Goal: Task Accomplishment & Management: Complete application form

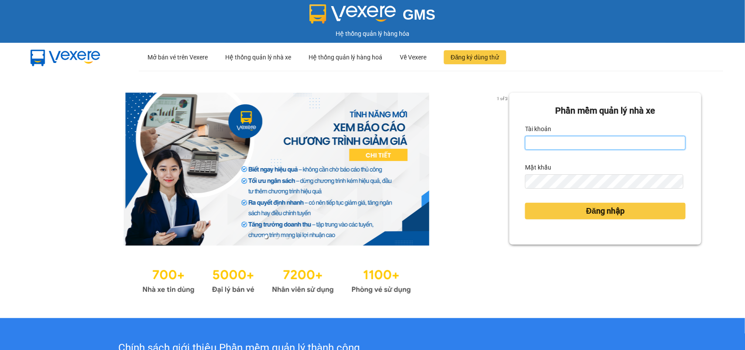
click at [570, 139] on input "Tài khoản" at bounding box center [605, 143] width 161 height 14
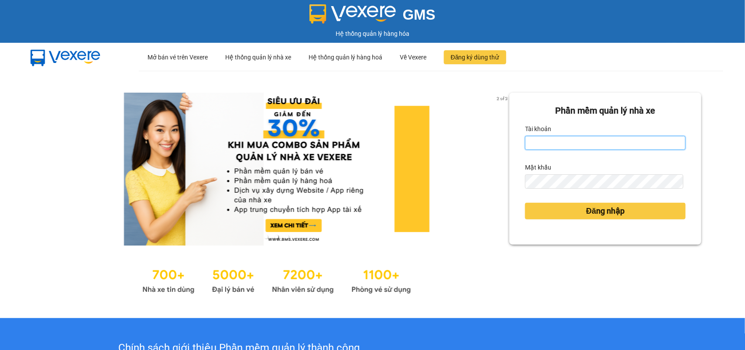
type input "tnhan.[PERSON_NAME]"
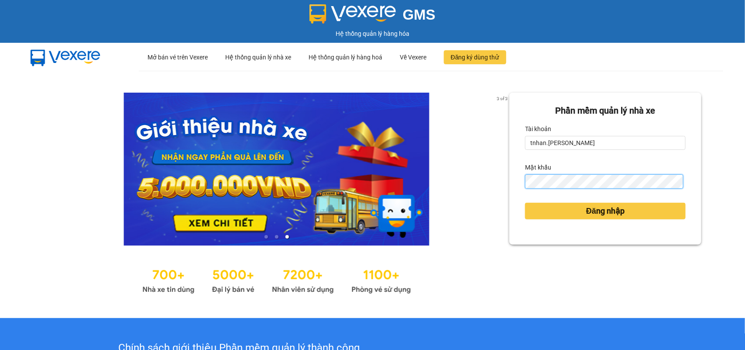
click at [525, 203] on button "Đăng nhập" at bounding box center [605, 211] width 161 height 17
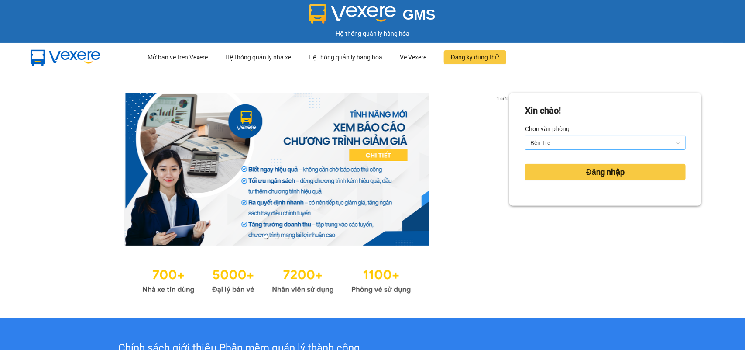
click at [586, 141] on span "Bến Tre" at bounding box center [606, 142] width 150 height 13
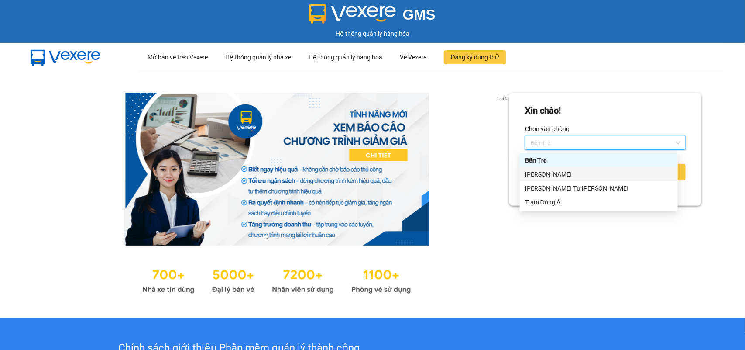
click at [563, 175] on div "[PERSON_NAME]" at bounding box center [599, 174] width 148 height 10
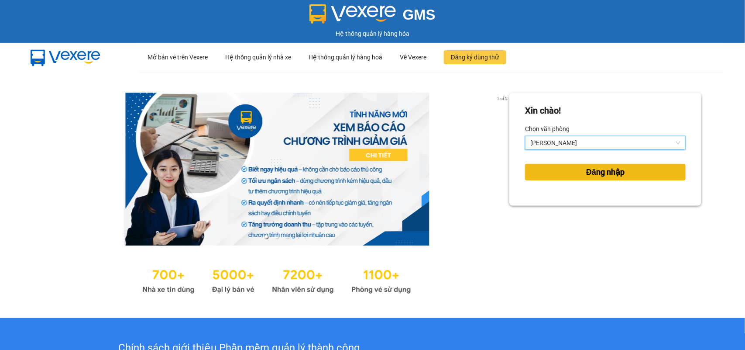
click at [570, 171] on button "Đăng nhập" at bounding box center [605, 172] width 161 height 17
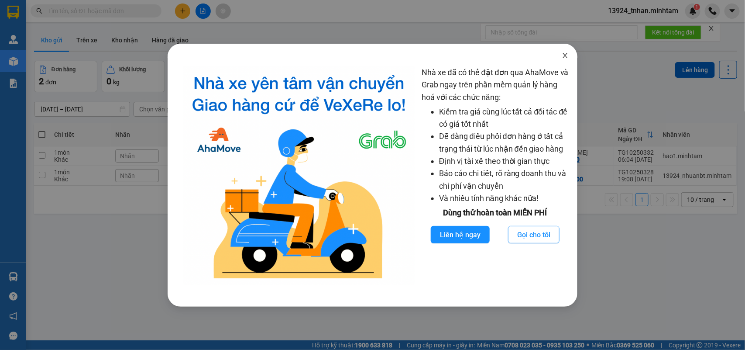
click at [570, 59] on span "Close" at bounding box center [565, 56] width 24 height 24
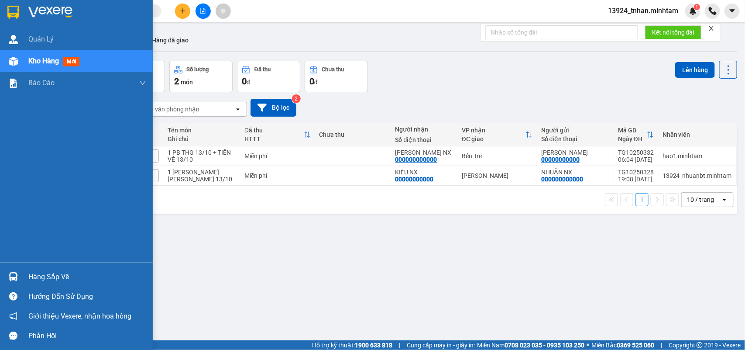
click at [6, 7] on div at bounding box center [13, 11] width 15 height 15
drag, startPoint x: 40, startPoint y: 277, endPoint x: 46, endPoint y: 272, distance: 8.3
click at [41, 277] on div "Hàng sắp về" at bounding box center [87, 276] width 118 height 13
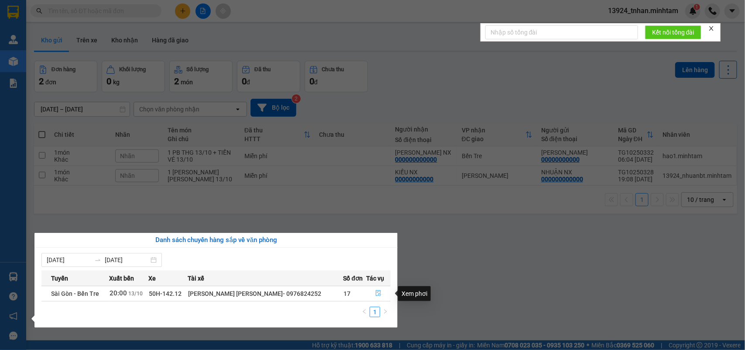
click at [375, 298] on button "button" at bounding box center [379, 293] width 24 height 14
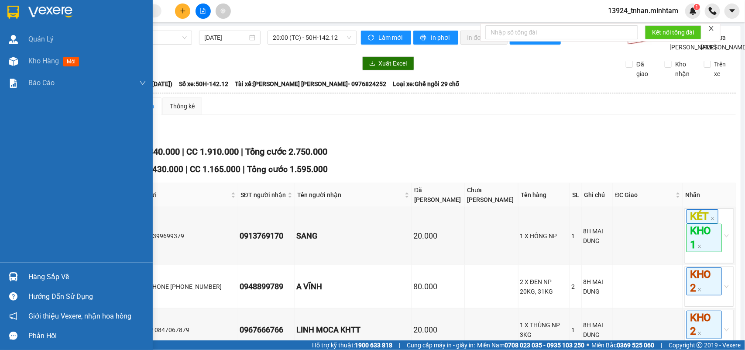
click at [5, 7] on div at bounding box center [76, 14] width 153 height 28
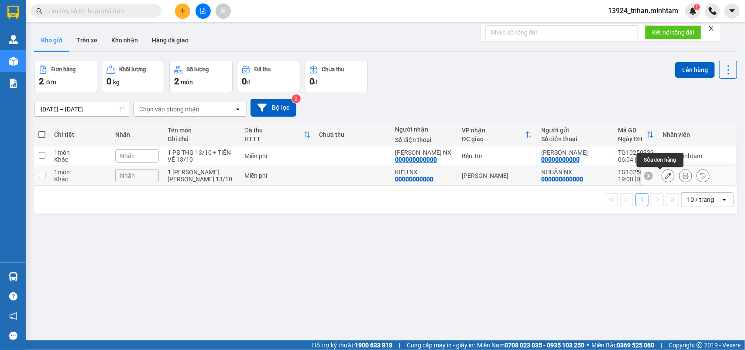
click at [662, 178] on button at bounding box center [668, 175] width 12 height 15
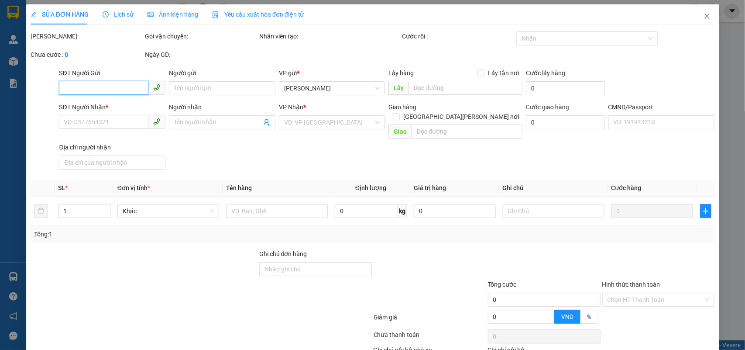
type input "000000000000"
type input "NHUẬN NX"
type input "00000000000"
type input "KIỀU NX"
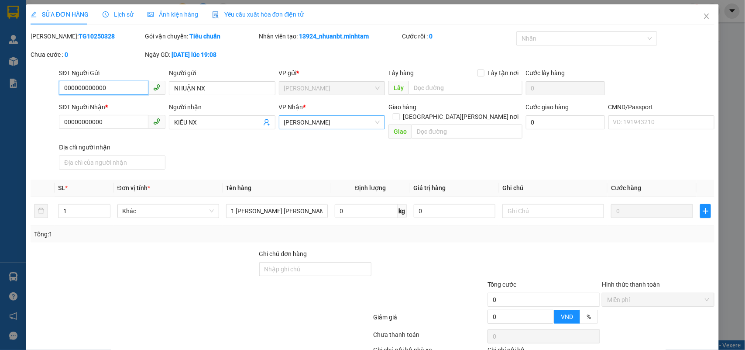
click at [316, 121] on span "[PERSON_NAME]" at bounding box center [332, 122] width 96 height 13
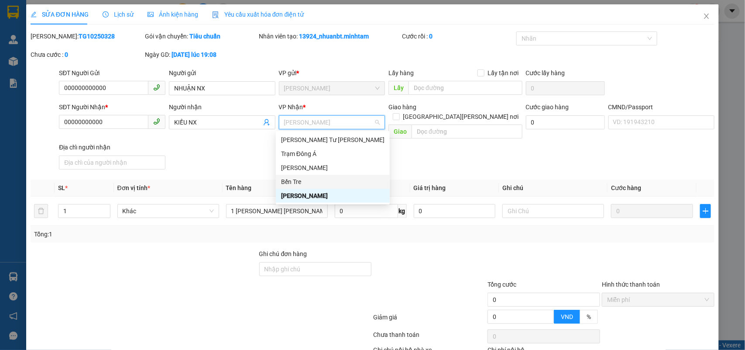
click at [472, 169] on div "Total Paid Fee 0 Total UnPaid Fee 0 Cash Collection Total Fee Mã ĐH: TG10250328…" at bounding box center [373, 211] width 685 height 361
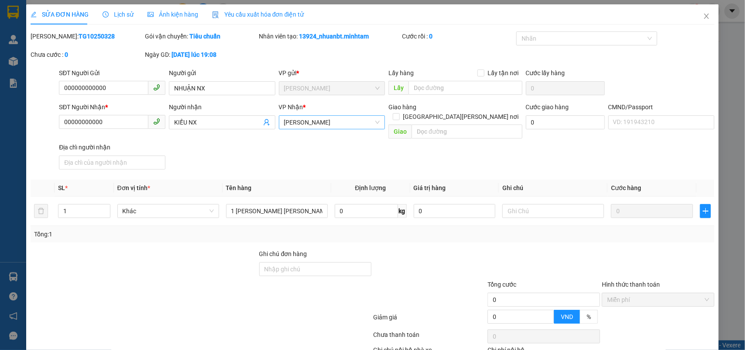
click at [355, 122] on span "[PERSON_NAME]" at bounding box center [332, 122] width 96 height 13
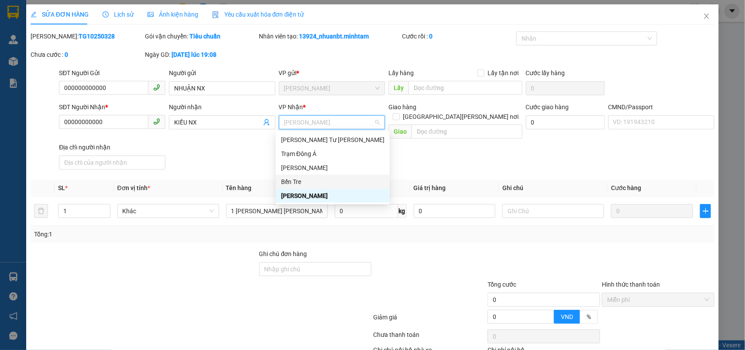
click at [291, 179] on div "Bến Tre" at bounding box center [332, 182] width 103 height 10
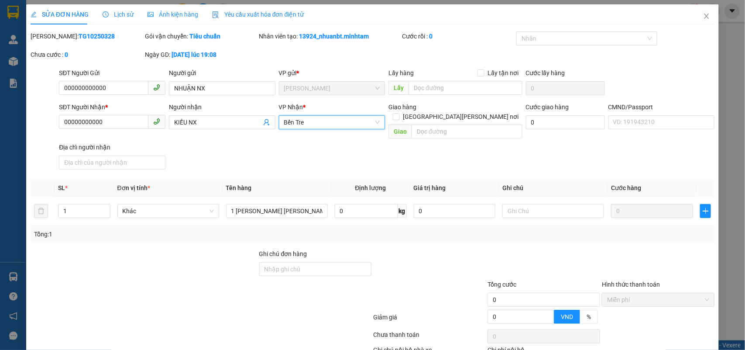
scroll to position [51, 0]
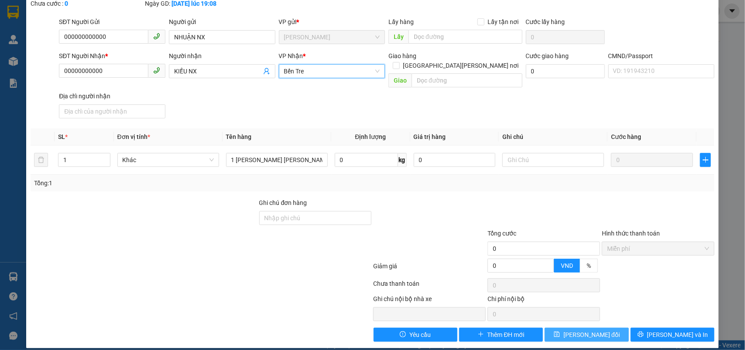
click at [584, 330] on span "[PERSON_NAME] đổi" at bounding box center [592, 335] width 56 height 10
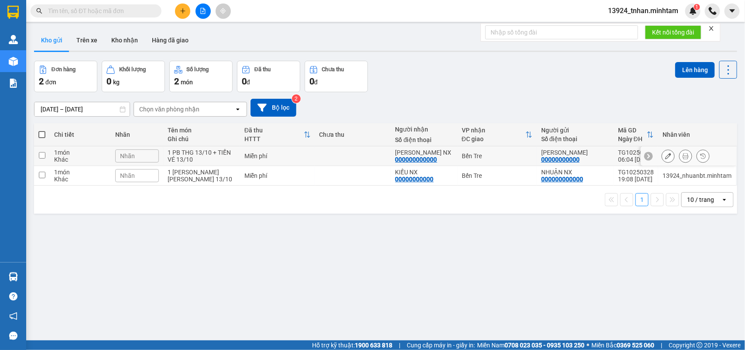
click at [335, 149] on td at bounding box center [353, 156] width 76 height 20
checkbox input "true"
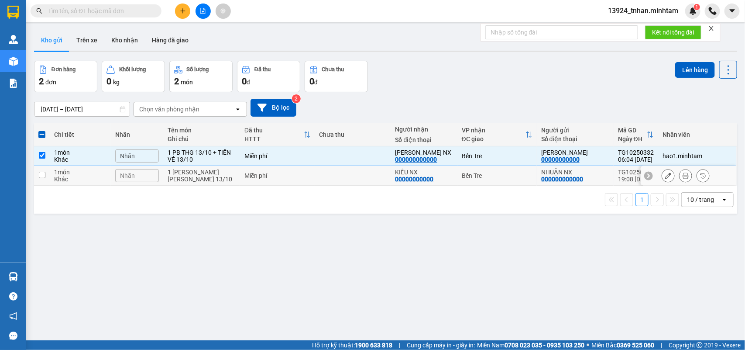
click at [354, 174] on td at bounding box center [353, 176] width 76 height 20
checkbox input "true"
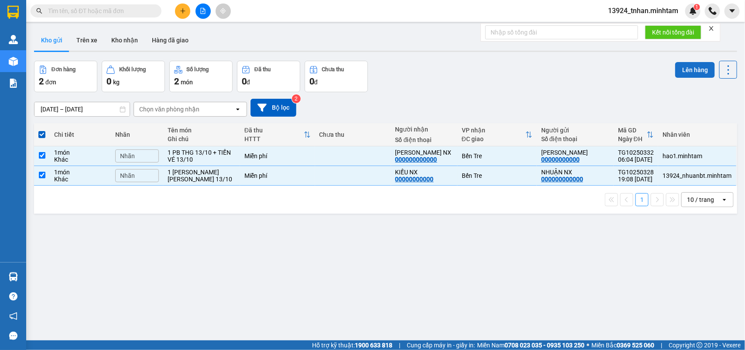
click at [695, 66] on button "Lên hàng" at bounding box center [695, 70] width 40 height 16
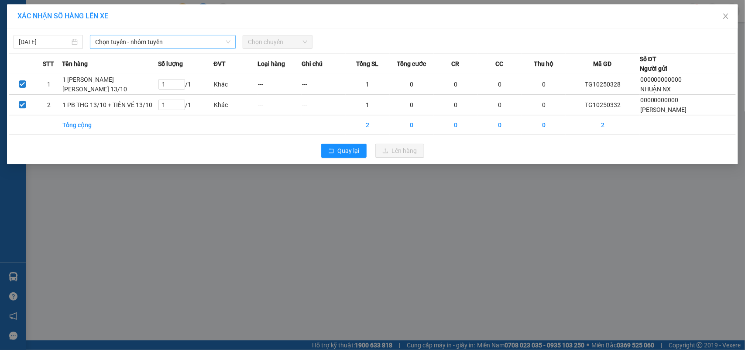
click at [209, 45] on span "Chọn tuyến - nhóm tuyến" at bounding box center [162, 41] width 135 height 13
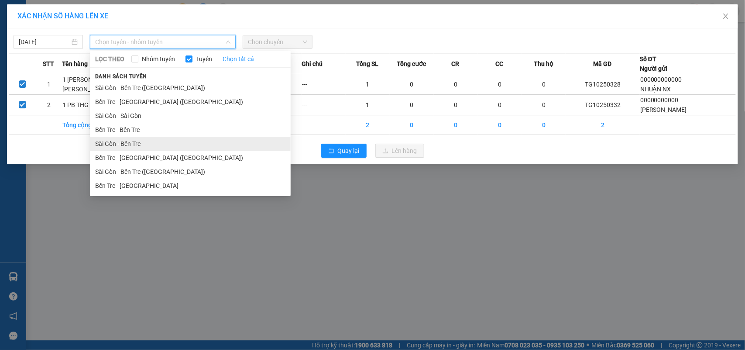
click at [164, 144] on li "Sài Gòn - Bến Tre" at bounding box center [190, 144] width 201 height 14
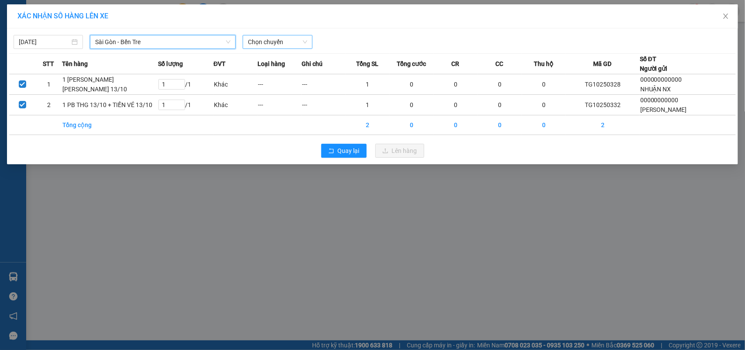
click at [279, 47] on span "Chọn chuyến" at bounding box center [277, 41] width 59 height 13
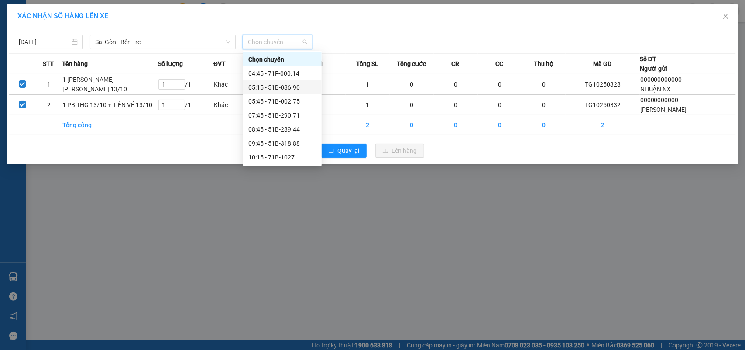
click at [304, 88] on div "05:15 - 51B-086.90" at bounding box center [282, 88] width 68 height 10
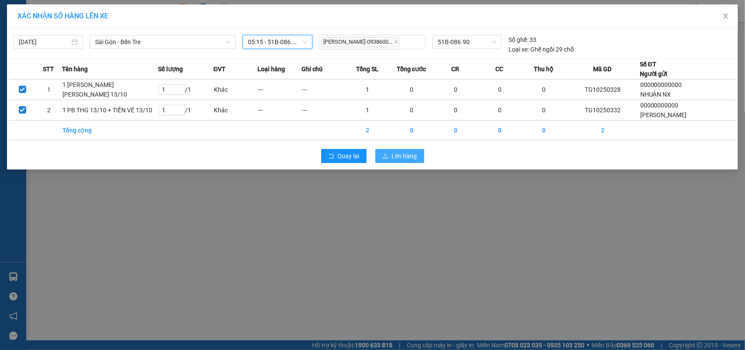
click at [385, 152] on button "Lên hàng" at bounding box center [400, 156] width 49 height 14
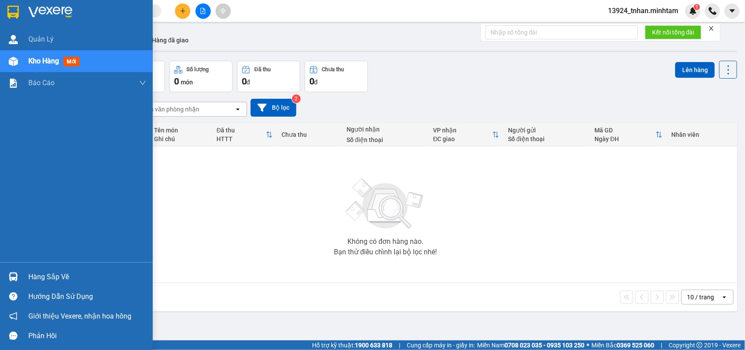
click at [64, 278] on div "Hàng sắp về" at bounding box center [87, 276] width 118 height 13
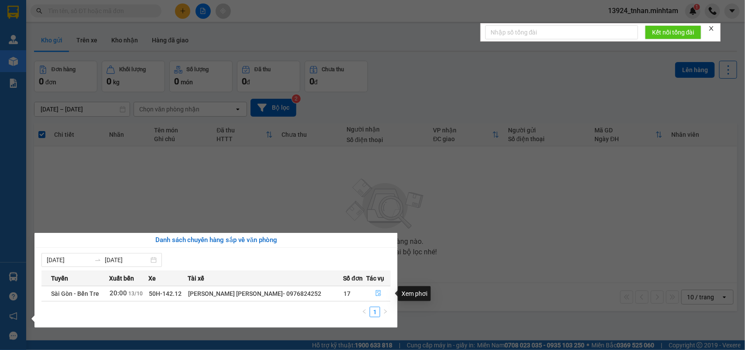
click at [379, 293] on icon "file-done" at bounding box center [379, 293] width 6 height 6
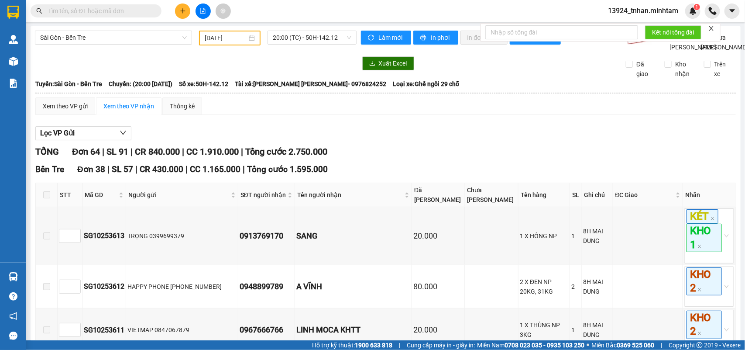
click at [187, 11] on button at bounding box center [182, 10] width 15 height 15
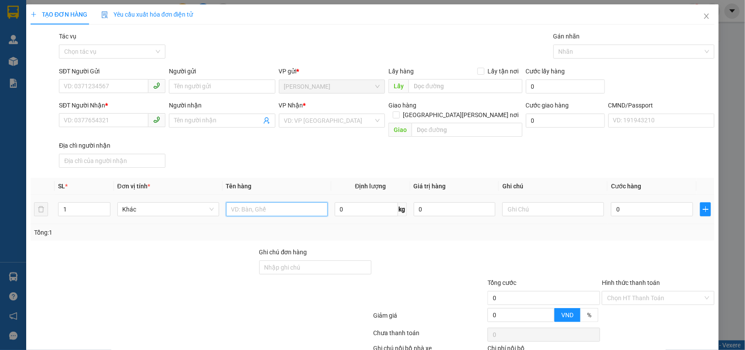
click at [249, 202] on input "text" at bounding box center [277, 209] width 102 height 14
type input "1 x hòng np 5 kg TN"
click at [118, 84] on input "SĐT Người Gửi" at bounding box center [104, 86] width 90 height 14
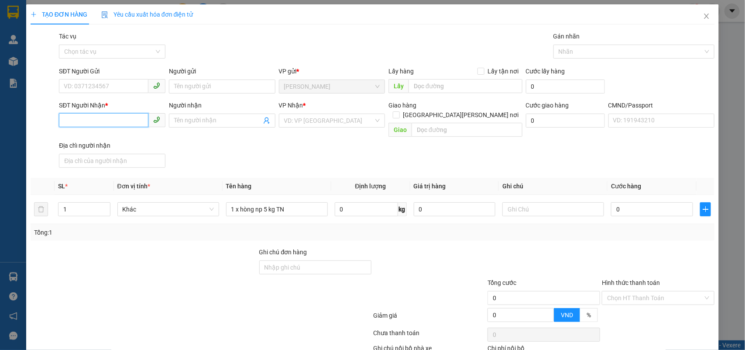
click at [114, 127] on input "SĐT Người Nhận *" at bounding box center [104, 120] width 90 height 14
type input "0908783030"
click at [125, 139] on div "0908783030 - CHÚ HẢI" at bounding box center [111, 139] width 95 height 10
type input "CHÚ HẢI"
type input "0908783030"
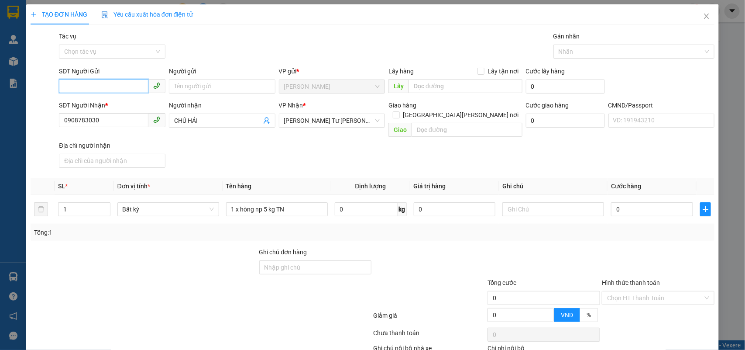
click at [105, 85] on input "SĐT Người Gửi" at bounding box center [104, 86] width 90 height 14
click at [114, 103] on div "0989796095 - TUYẾT" at bounding box center [111, 105] width 95 height 10
type input "0989796095"
type input "TUYẾT"
click at [654, 203] on input "0" at bounding box center [652, 209] width 82 height 14
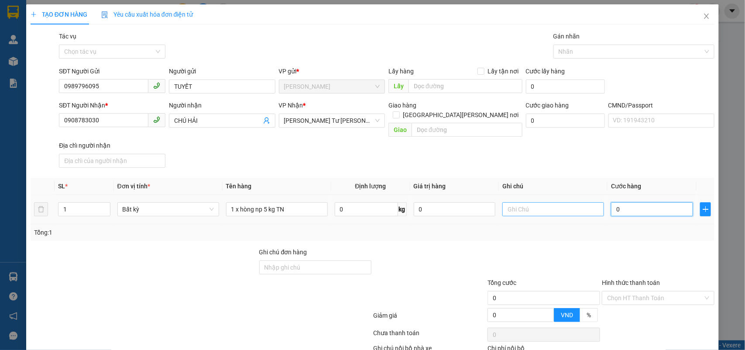
type input "2"
type input "20"
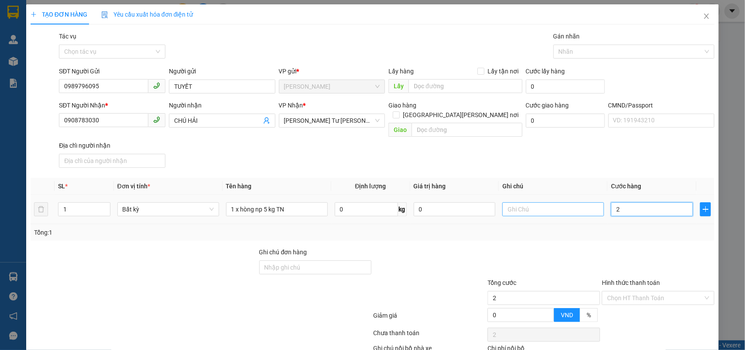
type input "20"
type input "20.000"
click at [553, 204] on input "text" at bounding box center [554, 209] width 102 height 14
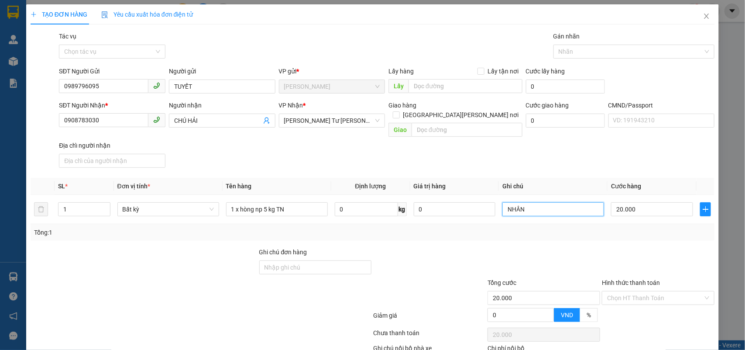
scroll to position [49, 0]
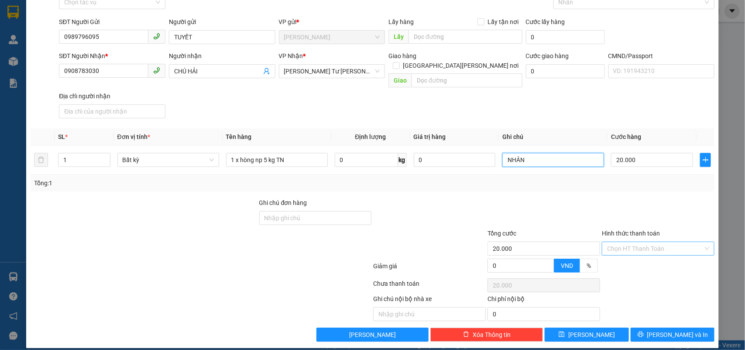
type input "NHÂN"
click at [636, 243] on input "Hình thức thanh toán" at bounding box center [655, 248] width 96 height 13
drag, startPoint x: 621, startPoint y: 253, endPoint x: 671, endPoint y: 314, distance: 78.6
click at [624, 260] on div "Tại văn phòng" at bounding box center [652, 257] width 101 height 10
type input "0"
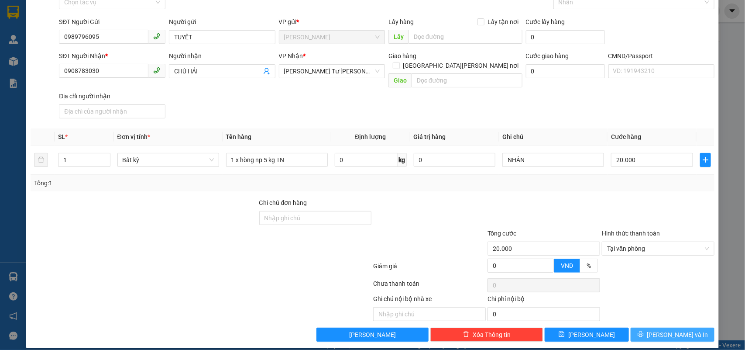
click at [684, 327] on button "[PERSON_NAME] và In" at bounding box center [673, 334] width 84 height 14
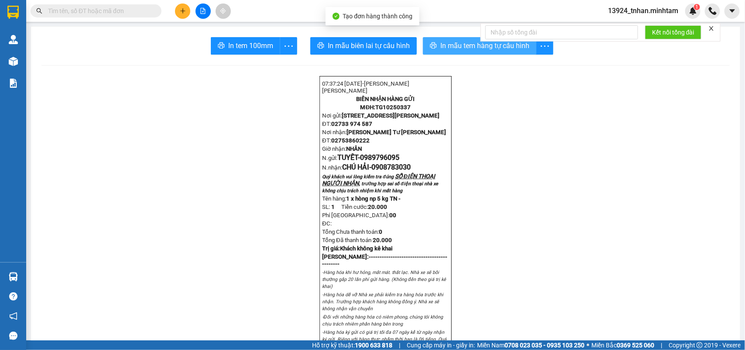
click at [459, 42] on span "In mẫu tem hàng tự cấu hình" at bounding box center [485, 45] width 89 height 11
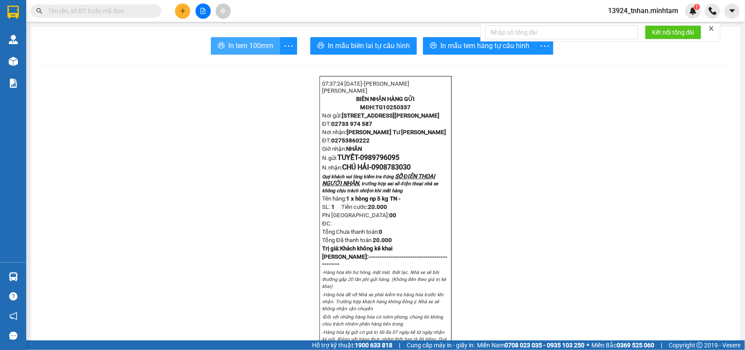
click at [231, 47] on span "In tem 100mm" at bounding box center [250, 45] width 45 height 11
click at [233, 47] on span "In tem 100mm" at bounding box center [250, 45] width 45 height 11
click at [140, 11] on input "text" at bounding box center [99, 11] width 103 height 10
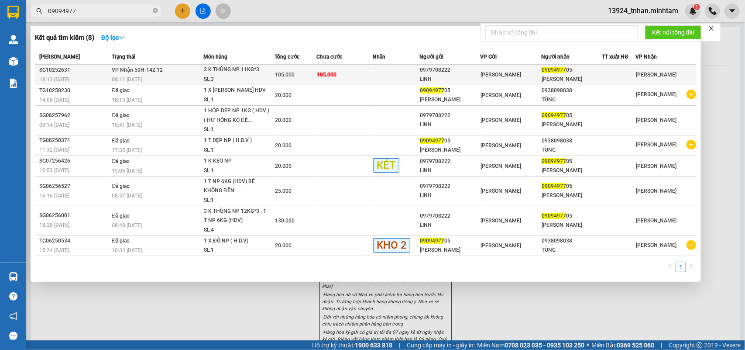
type input "09094977"
click at [478, 73] on div "0979708222" at bounding box center [450, 69] width 60 height 9
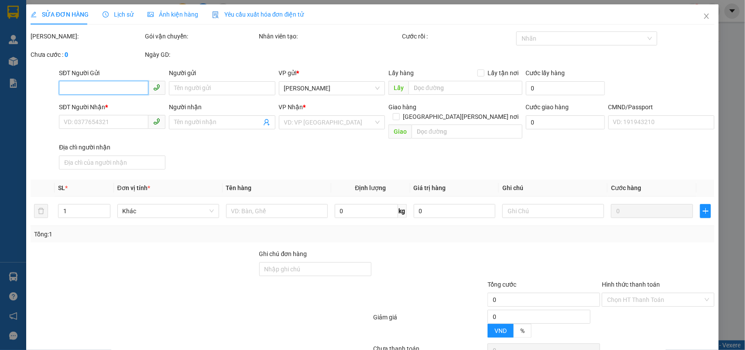
type input "0979708222"
type input "LINH"
type input "0909497705"
type input "[PERSON_NAME]"
type input "105.000"
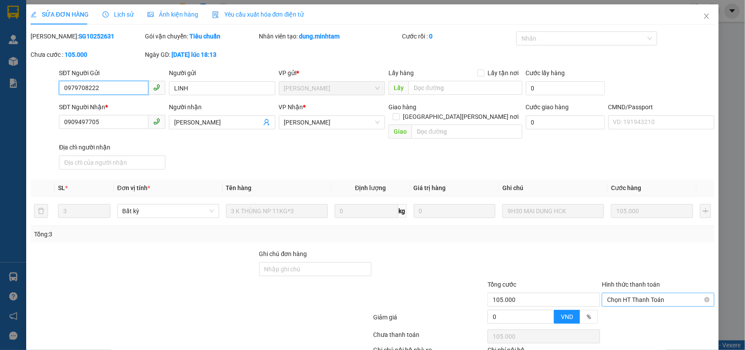
scroll to position [51, 0]
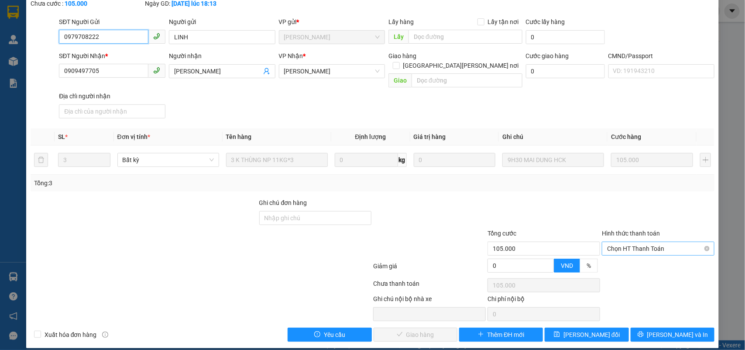
click at [625, 242] on span "Chọn HT Thanh Toán" at bounding box center [658, 248] width 102 height 13
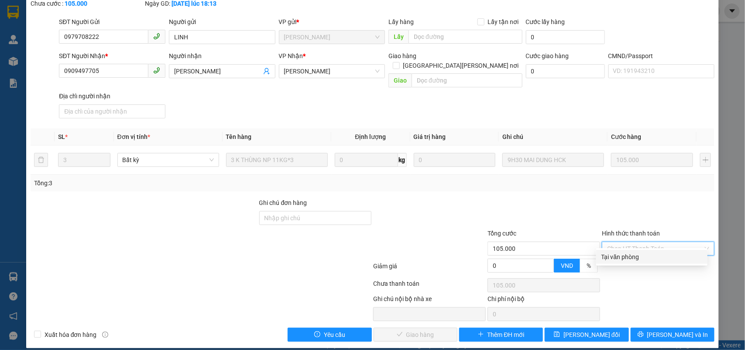
click at [616, 255] on div "Tại văn phòng" at bounding box center [652, 257] width 101 height 10
type input "0"
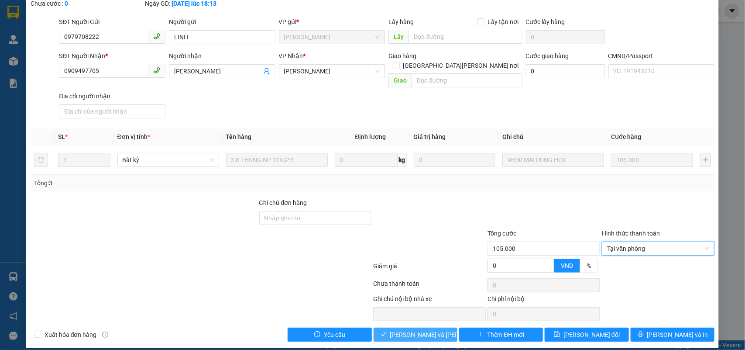
click at [424, 330] on span "[PERSON_NAME] và [PERSON_NAME] hàng" at bounding box center [449, 335] width 118 height 10
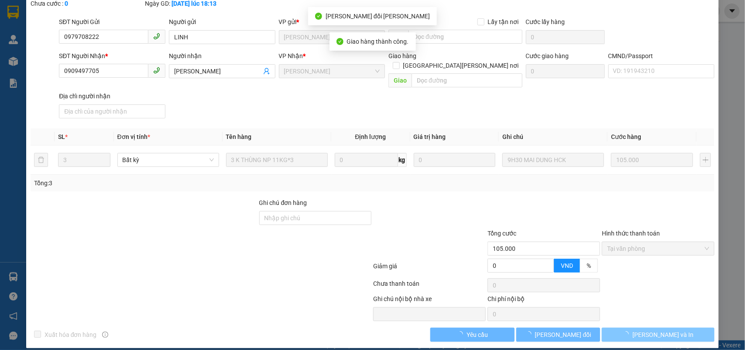
click at [630, 330] on icon "loading" at bounding box center [626, 334] width 8 height 8
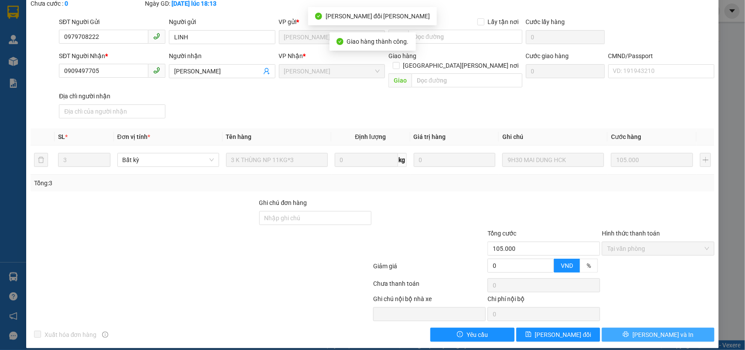
click at [629, 331] on icon "printer" at bounding box center [626, 334] width 6 height 6
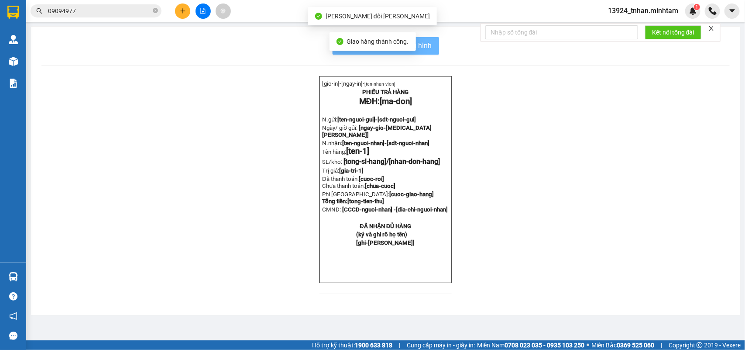
click at [640, 315] on div "In mẫu biên lai tự [PERSON_NAME] [gio-in]- [ngay-in]- [ten-[PERSON_NAME]] [PERS…" at bounding box center [386, 171] width 710 height 288
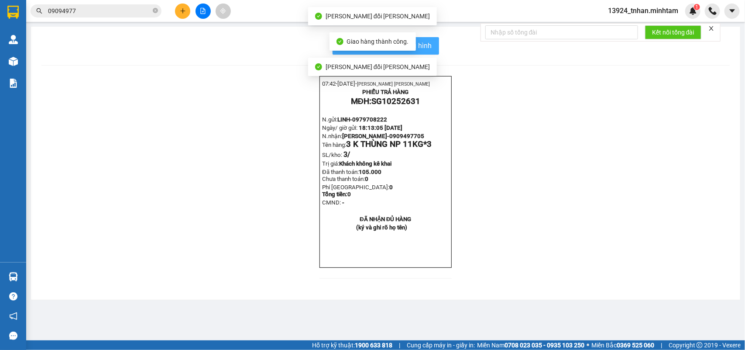
click at [434, 53] on button "In mẫu biên lai tự cấu hình" at bounding box center [386, 45] width 107 height 17
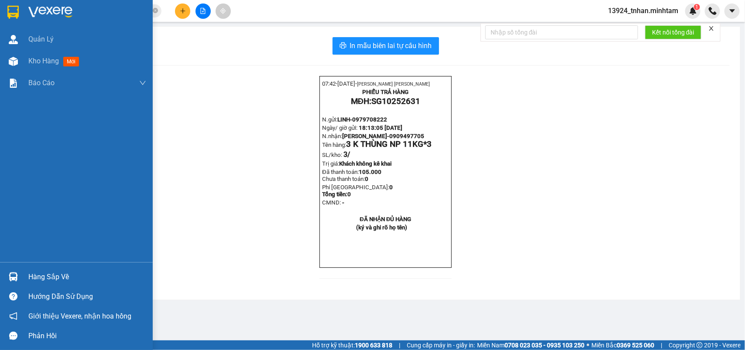
click at [60, 269] on div "Hàng sắp về" at bounding box center [76, 277] width 153 height 20
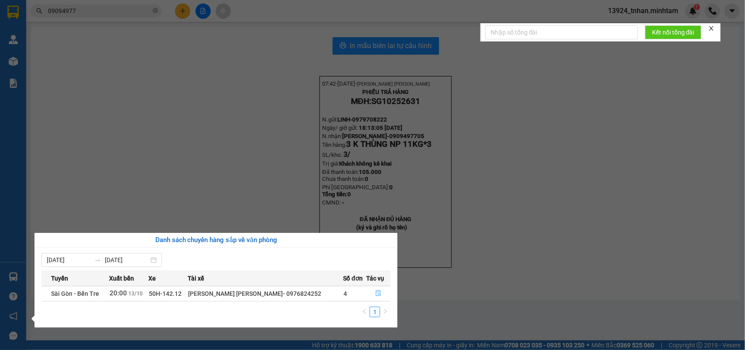
click at [371, 295] on button "button" at bounding box center [379, 293] width 24 height 14
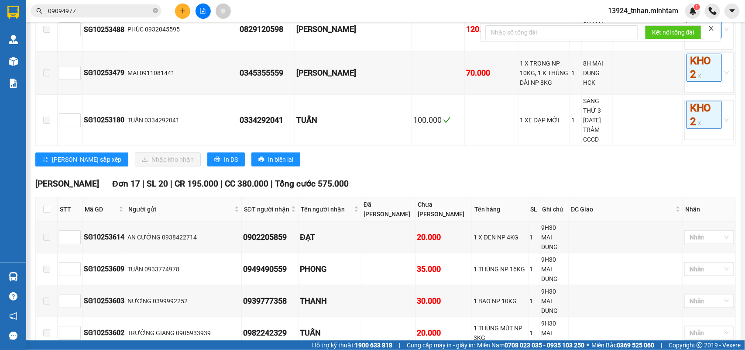
scroll to position [1910, 0]
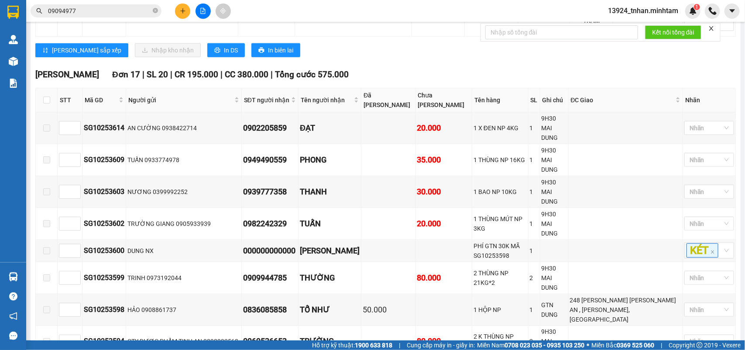
click at [41, 112] on th at bounding box center [47, 100] width 22 height 24
drag, startPoint x: 45, startPoint y: 131, endPoint x: 53, endPoint y: 130, distance: 8.4
click at [46, 103] on input "checkbox" at bounding box center [46, 99] width 7 height 7
checkbox input "true"
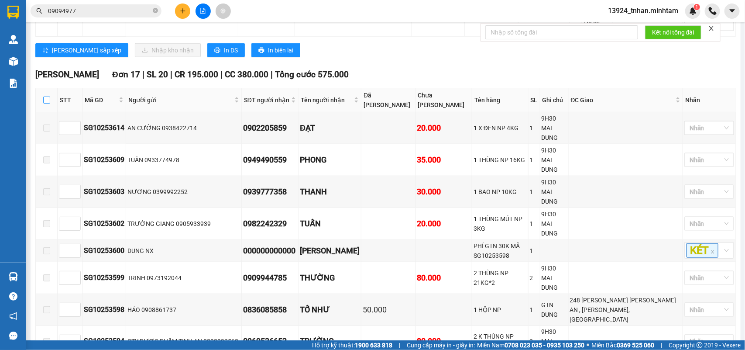
checkbox input "true"
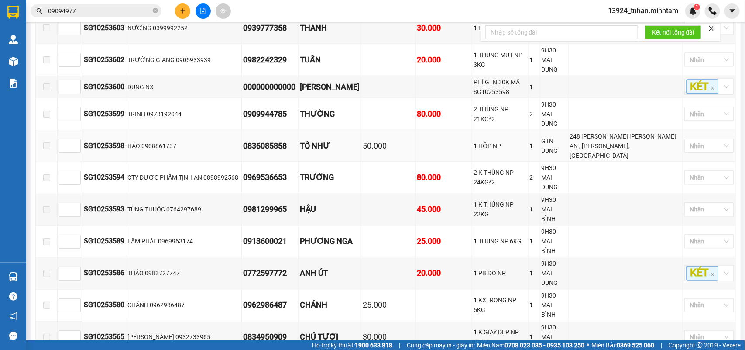
scroll to position [2183, 0]
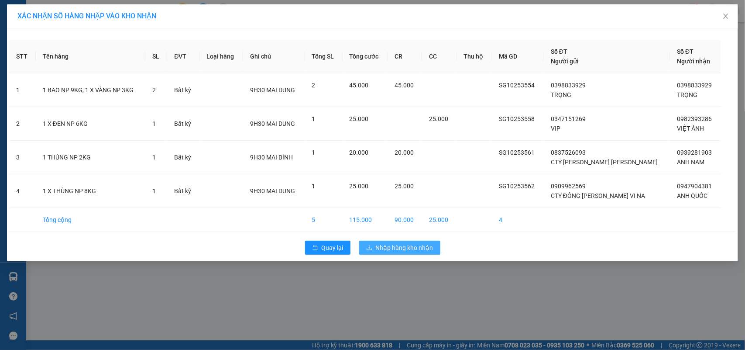
click at [381, 247] on span "Nhập hàng kho nhận" at bounding box center [405, 248] width 58 height 10
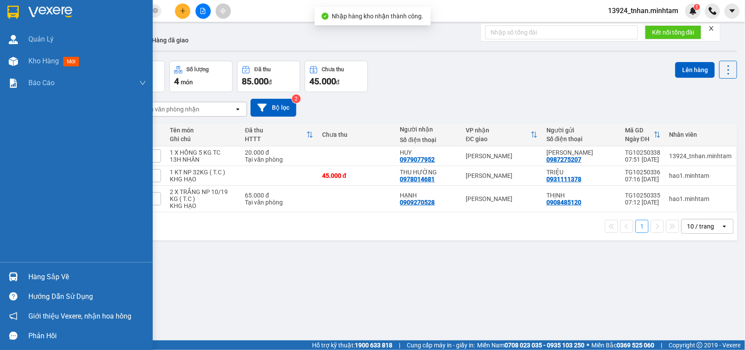
click at [9, 269] on div at bounding box center [13, 276] width 15 height 15
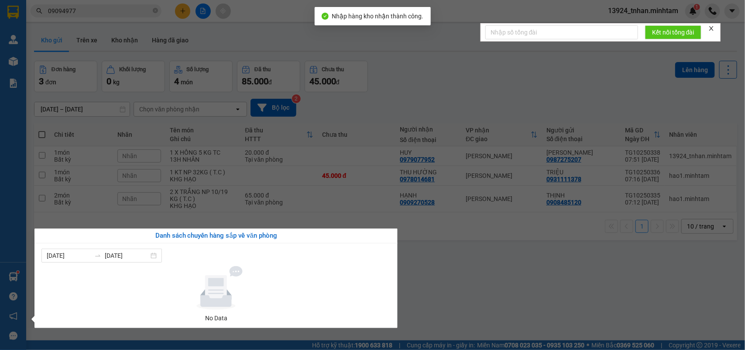
click at [489, 282] on section "Kết quả [PERSON_NAME] ( 8 ) Bộ lọc Mã ĐH Trạng thái Món hàng Tổng [PERSON_NAME]…" at bounding box center [372, 175] width 745 height 350
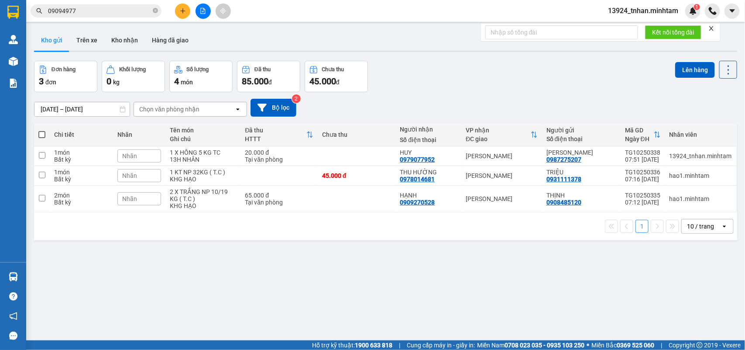
click at [156, 8] on icon "close-circle" at bounding box center [155, 10] width 5 height 5
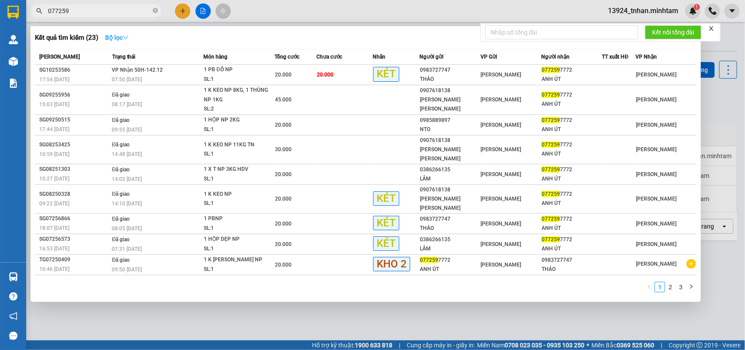
type input "077259"
click at [124, 37] on strong "Bộ lọc" at bounding box center [117, 37] width 24 height 7
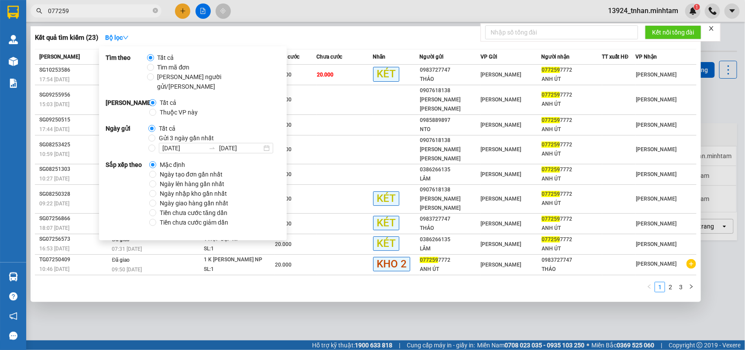
click at [165, 107] on span "Thuộc VP này" at bounding box center [178, 112] width 45 height 10
click at [156, 109] on input "Thuộc VP này" at bounding box center [152, 112] width 7 height 7
radio input "true"
radio input "false"
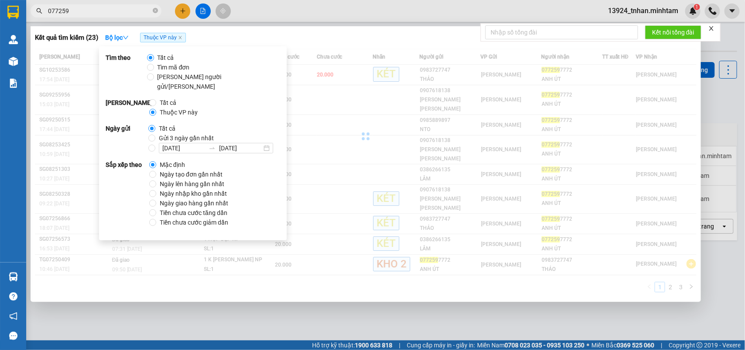
drag, startPoint x: 324, startPoint y: 28, endPoint x: 334, endPoint y: 29, distance: 10.9
click at [324, 28] on div "Kết quả [PERSON_NAME] ( 23 ) Bộ lọc Thuộc VP này [PERSON_NAME] thái Món hàng Tổ…" at bounding box center [366, 164] width 671 height 276
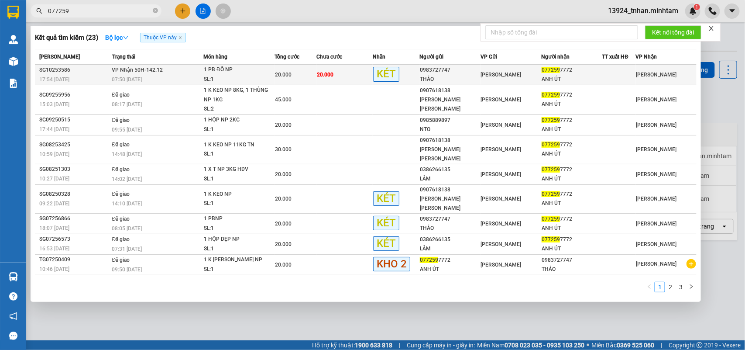
click at [481, 73] on span "[PERSON_NAME]" at bounding box center [501, 75] width 41 height 6
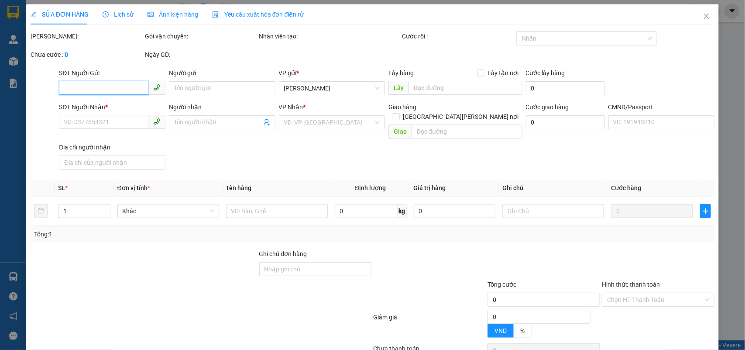
type input "0983727747"
type input "THẢO"
type input "0772597772"
type input "ANH ÚT"
type input "20.000"
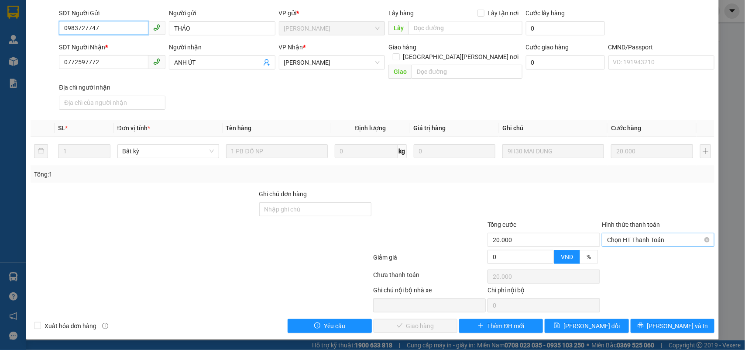
scroll to position [53, 0]
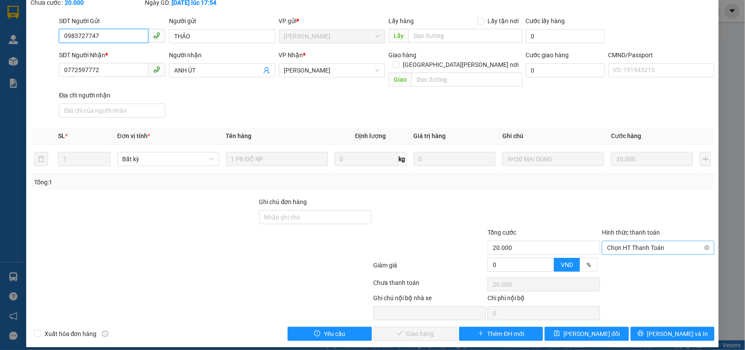
click at [621, 241] on span "Chọn HT Thanh Toán" at bounding box center [658, 247] width 102 height 13
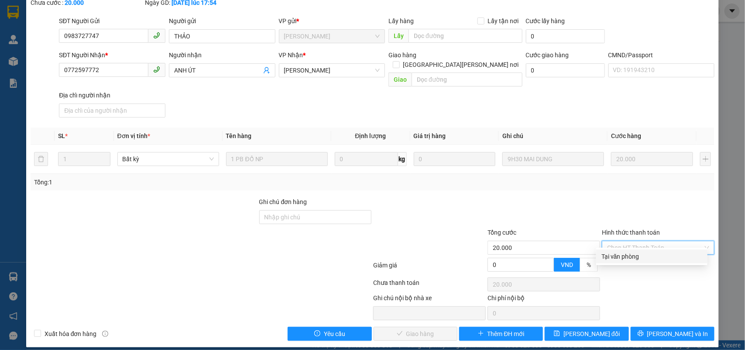
click at [618, 260] on div "Tại văn phòng" at bounding box center [652, 256] width 101 height 10
type input "0"
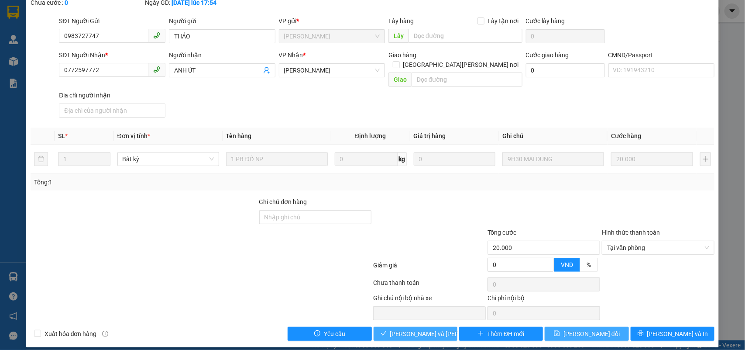
drag, startPoint x: 424, startPoint y: 327, endPoint x: 555, endPoint y: 318, distance: 131.3
click at [427, 329] on span "[PERSON_NAME] và [PERSON_NAME] hàng" at bounding box center [449, 334] width 118 height 10
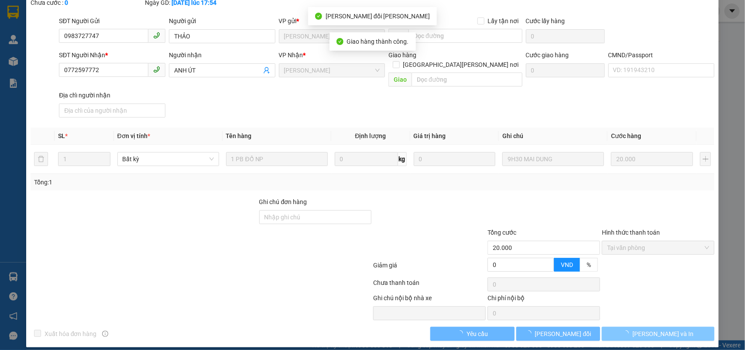
click at [682, 327] on button "[PERSON_NAME] và In" at bounding box center [658, 334] width 113 height 14
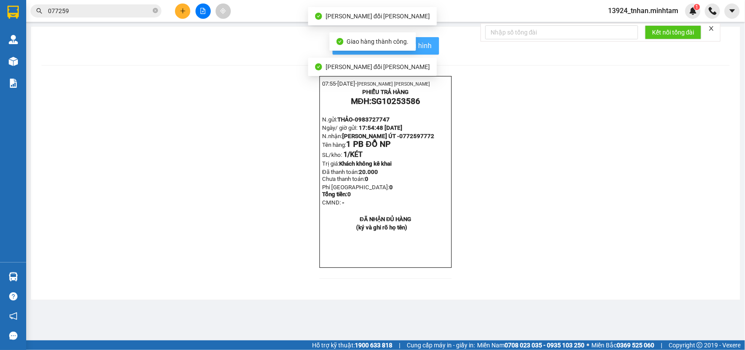
click at [428, 49] on span "In mẫu biên lai tự cấu hình" at bounding box center [391, 45] width 82 height 11
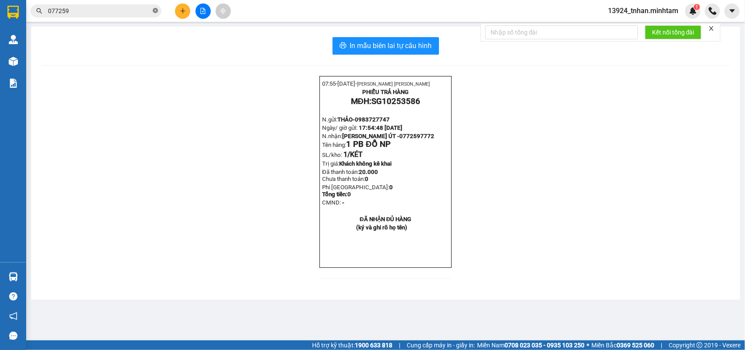
click at [155, 11] on icon "close-circle" at bounding box center [155, 10] width 5 height 5
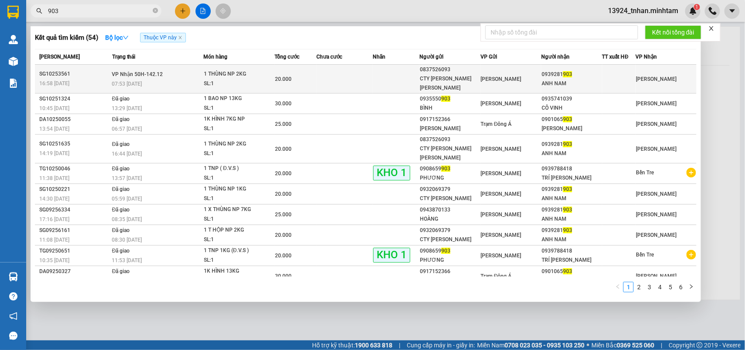
type input "903"
click at [385, 69] on td at bounding box center [396, 79] width 47 height 29
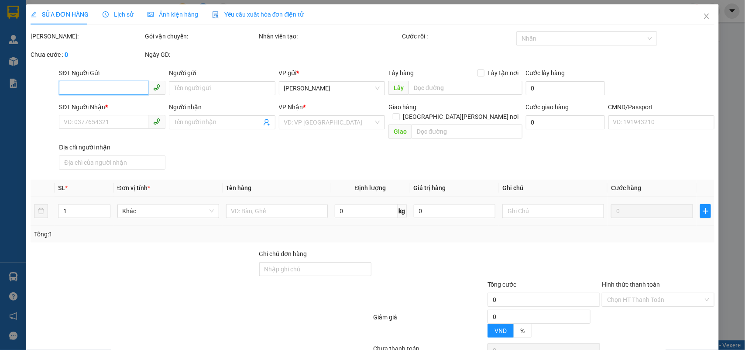
type input "0837526093"
type input "CTY [PERSON_NAME] [PERSON_NAME]"
type input "0939281903"
type input "ANH NAM"
type input "20.000"
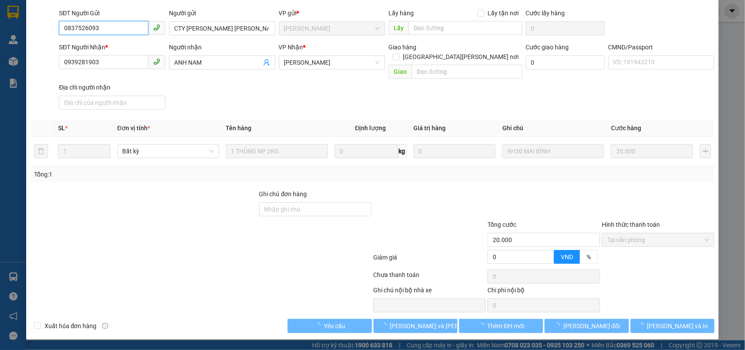
scroll to position [51, 0]
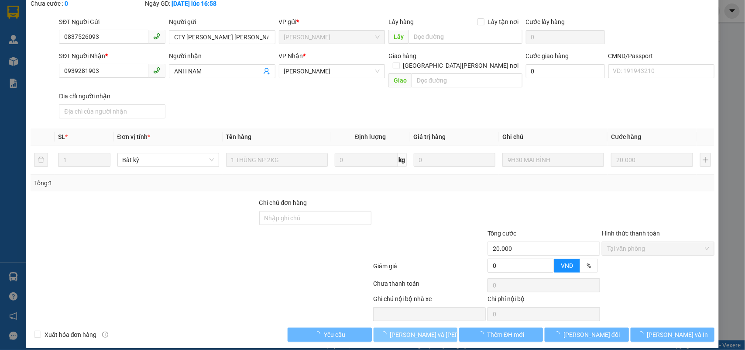
drag, startPoint x: 428, startPoint y: 331, endPoint x: 434, endPoint y: 327, distance: 7.4
click at [428, 331] on button "[PERSON_NAME] và [PERSON_NAME] hàng" at bounding box center [416, 334] width 84 height 14
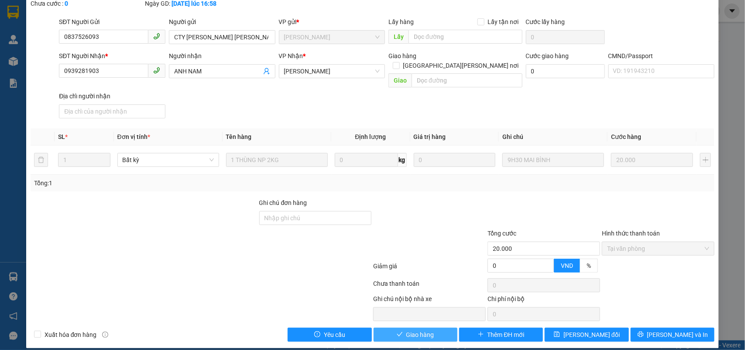
click at [435, 327] on button "Giao hàng" at bounding box center [416, 334] width 84 height 14
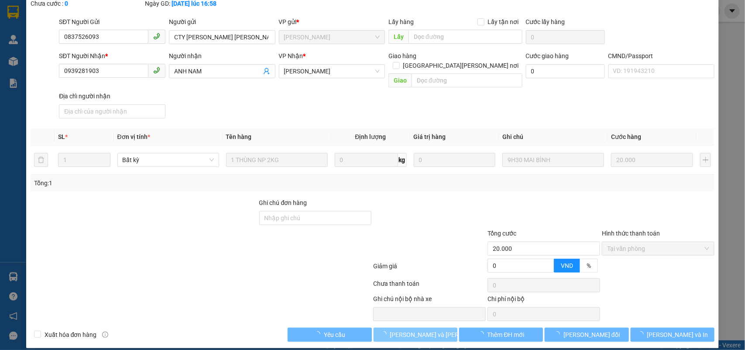
drag, startPoint x: 436, startPoint y: 327, endPoint x: 441, endPoint y: 327, distance: 5.3
click at [437, 330] on span "[PERSON_NAME] và [PERSON_NAME] hàng" at bounding box center [449, 335] width 118 height 10
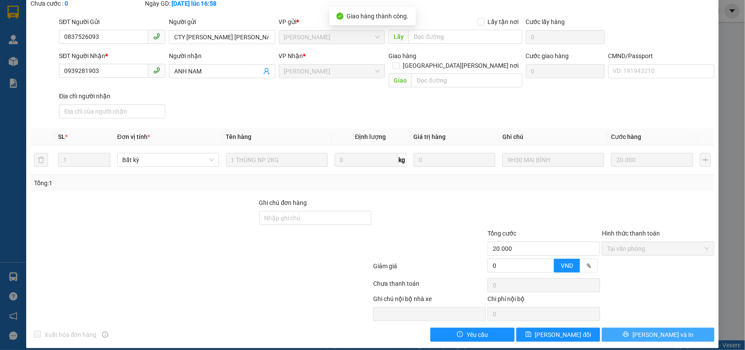
click at [652, 330] on span "[PERSON_NAME] và In" at bounding box center [663, 335] width 61 height 10
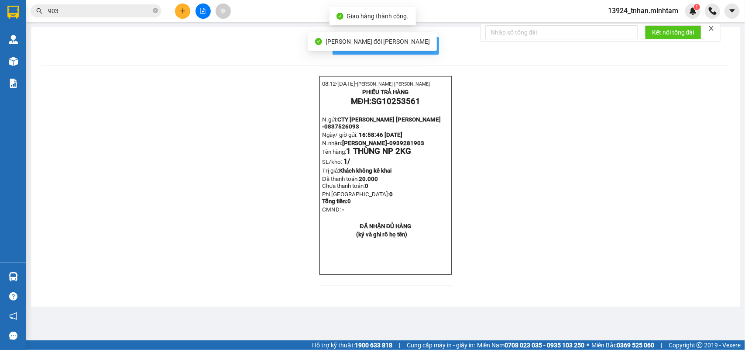
click at [431, 48] on span "In mẫu biên lai tự cấu hình" at bounding box center [391, 45] width 82 height 11
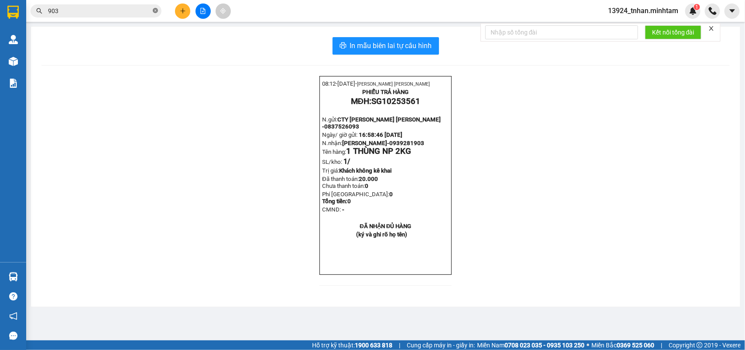
click at [156, 10] on icon "close-circle" at bounding box center [155, 10] width 5 height 5
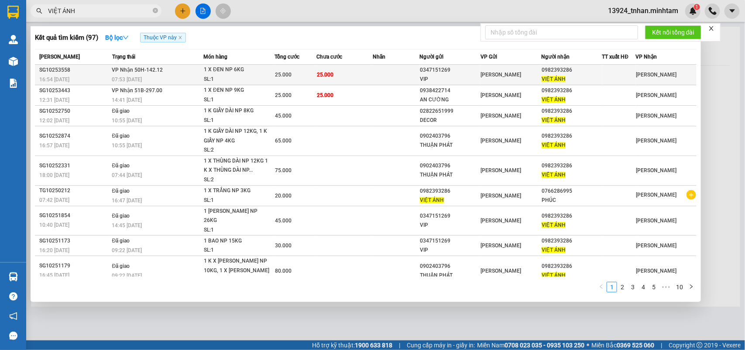
type input "VIỆT ÁNH"
click at [267, 69] on div "1 X ĐEN NP 6KG" at bounding box center [236, 70] width 65 height 10
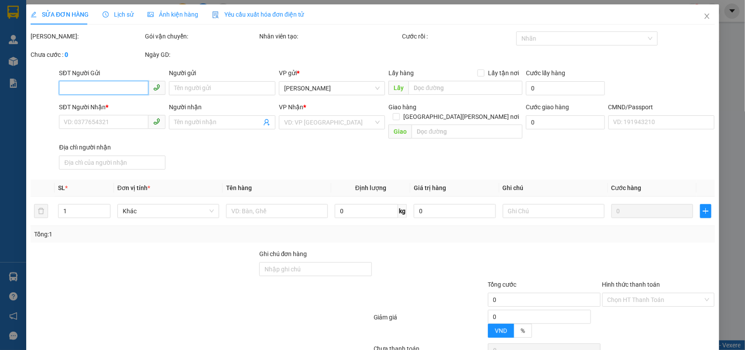
type input "0347151269"
type input "VIP"
type input "0982393286"
type input "VIỆT ÁNH"
type input "25.000"
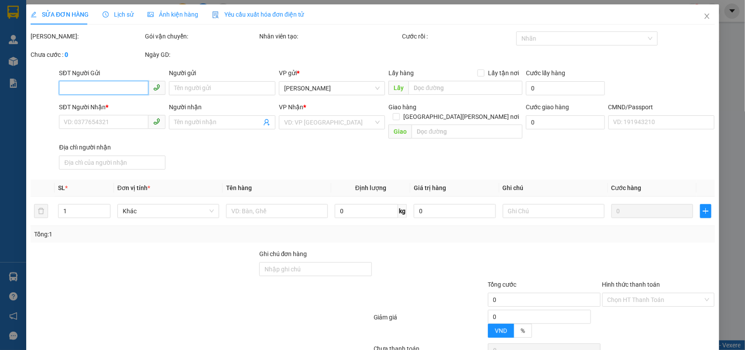
type input "25.000"
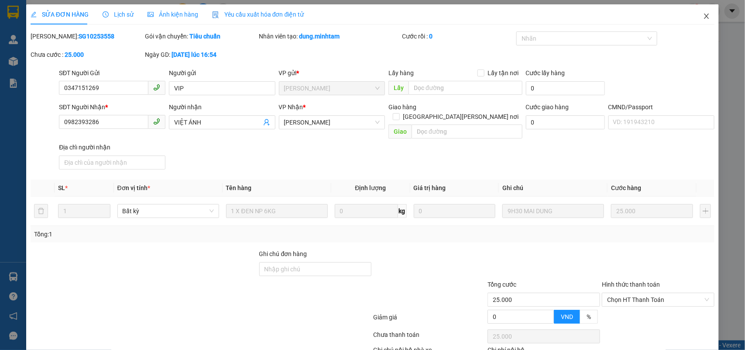
click at [707, 18] on span "Close" at bounding box center [707, 16] width 24 height 24
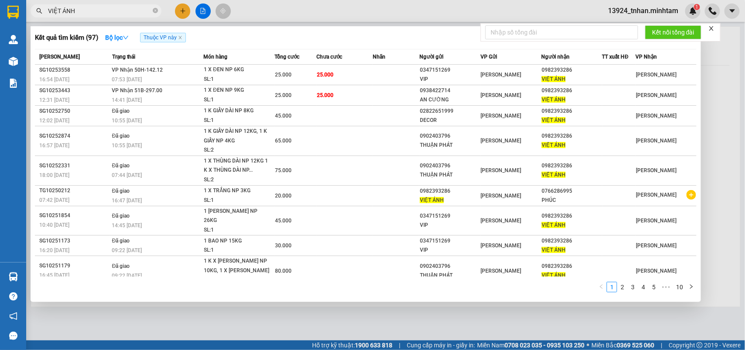
click at [114, 4] on span "VIỆT ÁNH" at bounding box center [96, 10] width 131 height 13
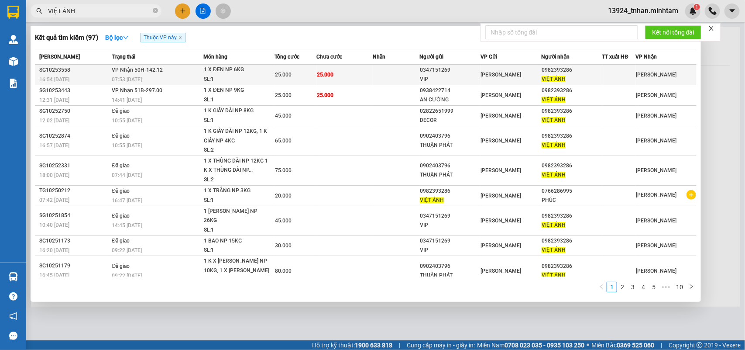
click at [160, 73] on td "[PERSON_NAME] 50H-142.12 07:53 [DATE]" at bounding box center [156, 75] width 93 height 21
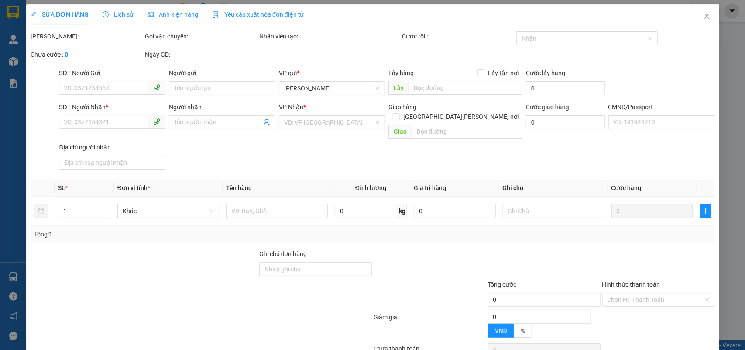
type input "0347151269"
type input "VIP"
type input "0982393286"
type input "VIỆT ÁNH"
type input "25.000"
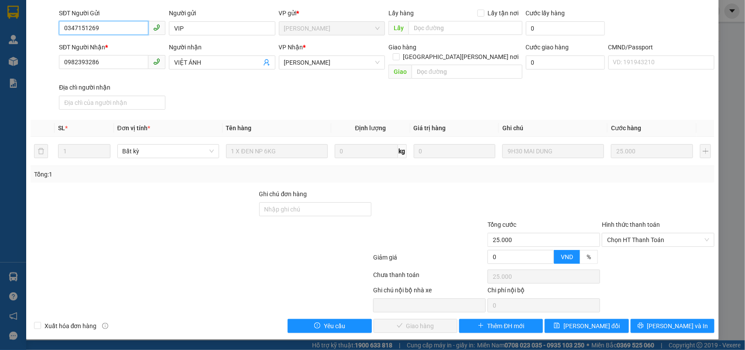
scroll to position [51, 0]
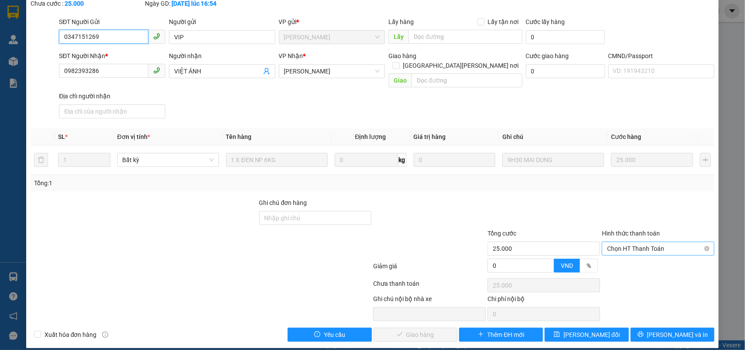
click at [637, 242] on span "Chọn HT Thanh Toán" at bounding box center [658, 248] width 102 height 13
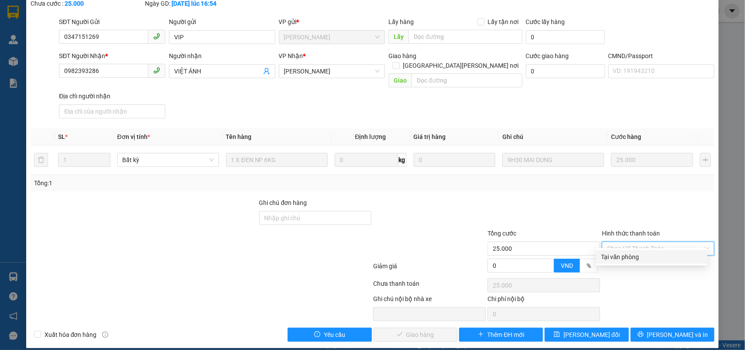
click at [628, 252] on div "Tại văn phòng" at bounding box center [652, 257] width 101 height 10
type input "0"
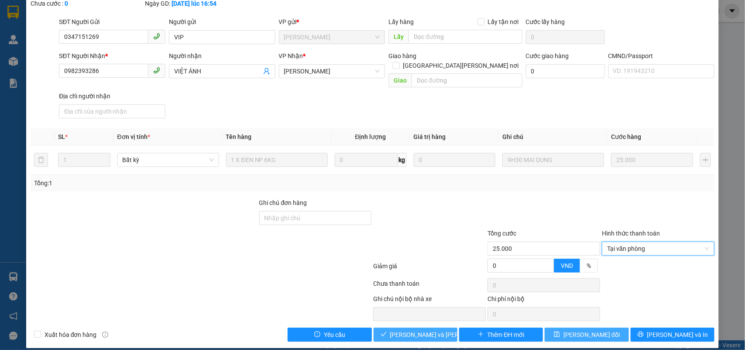
drag, startPoint x: 409, startPoint y: 326, endPoint x: 557, endPoint y: 328, distance: 148.5
click at [410, 330] on span "[PERSON_NAME] và [PERSON_NAME] hàng" at bounding box center [449, 335] width 118 height 10
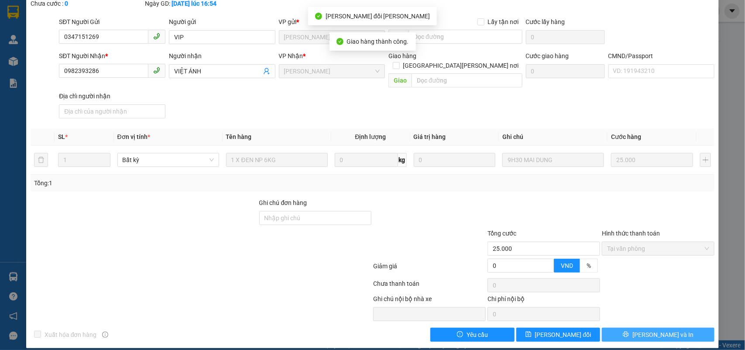
click at [690, 329] on button "[PERSON_NAME] và In" at bounding box center [658, 334] width 113 height 14
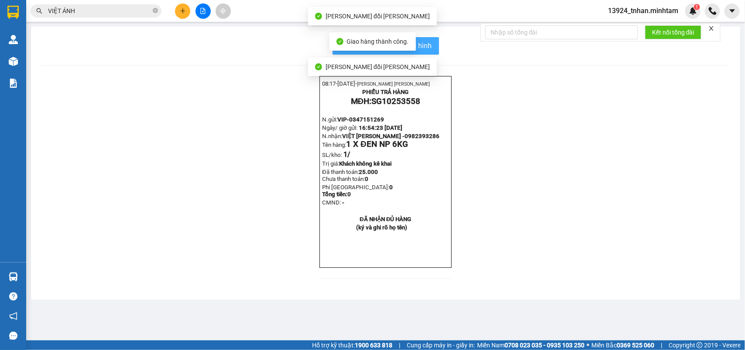
click at [420, 42] on span "In mẫu biên lai tự cấu hình" at bounding box center [391, 45] width 82 height 11
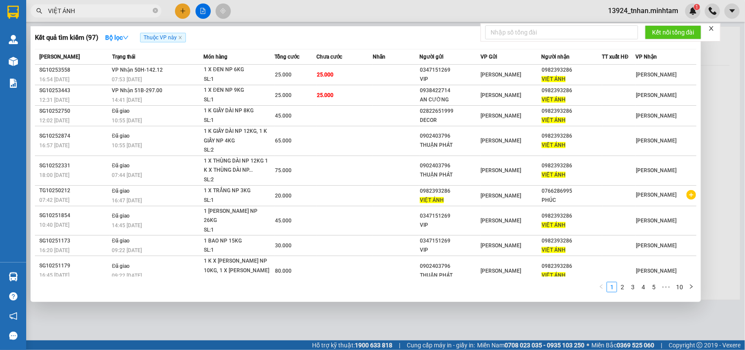
click at [121, 14] on input "VIỆT ÁNH" at bounding box center [99, 11] width 103 height 10
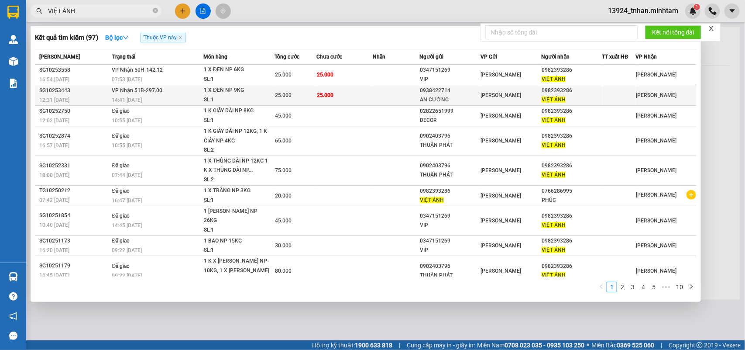
click at [200, 88] on td "[PERSON_NAME] 51B-297.00 14:41 [DATE]" at bounding box center [156, 95] width 93 height 21
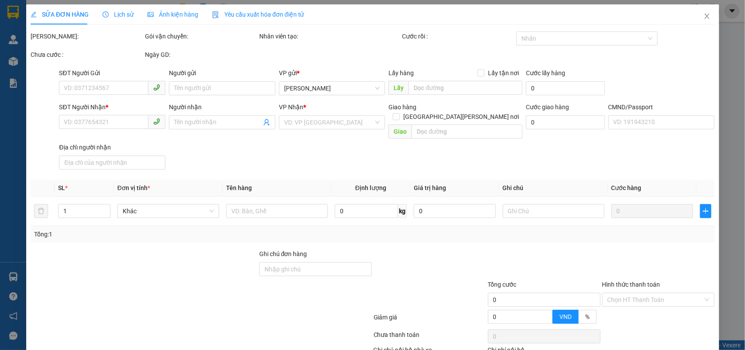
type input "0938422714"
type input "AN CƯỜNG"
type input "0982393286"
type input "VIỆT ÁNH"
type input "25.000"
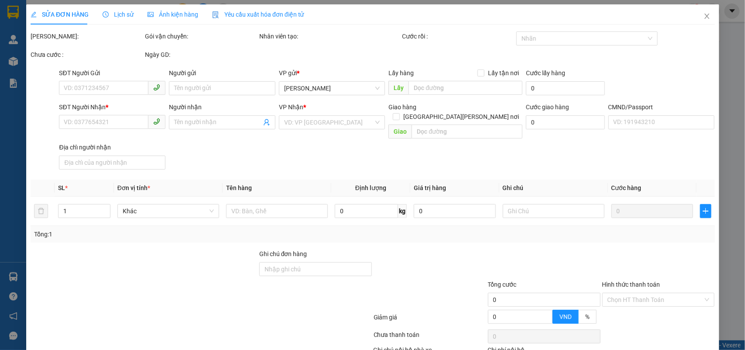
type input "25.000"
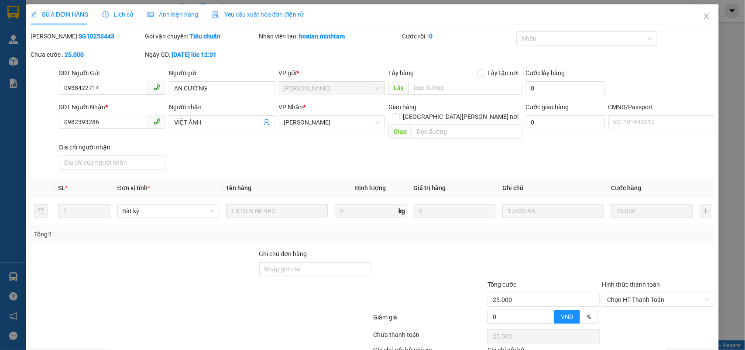
click at [127, 14] on span "Lịch sử" at bounding box center [118, 14] width 31 height 7
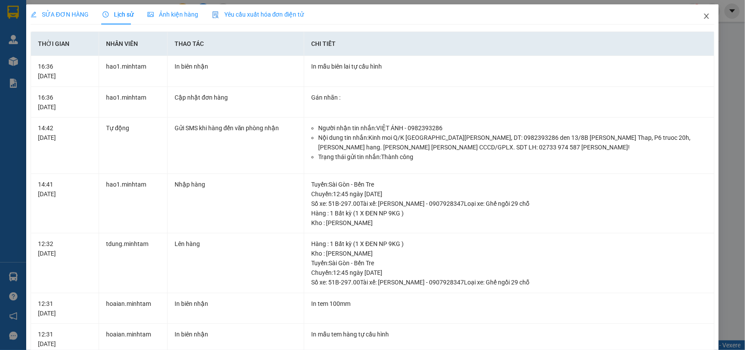
click at [696, 21] on span "Close" at bounding box center [707, 16] width 24 height 24
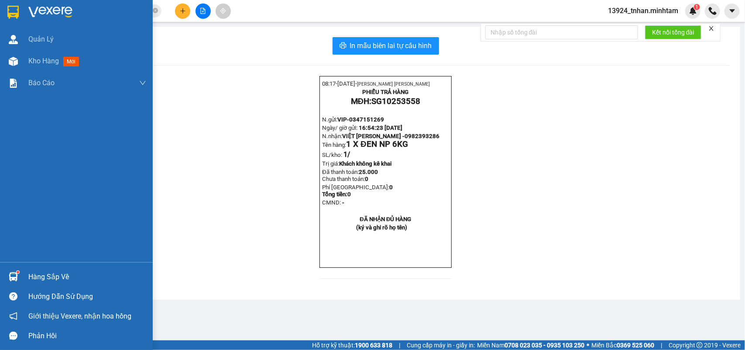
click at [8, 13] on img at bounding box center [12, 12] width 11 height 13
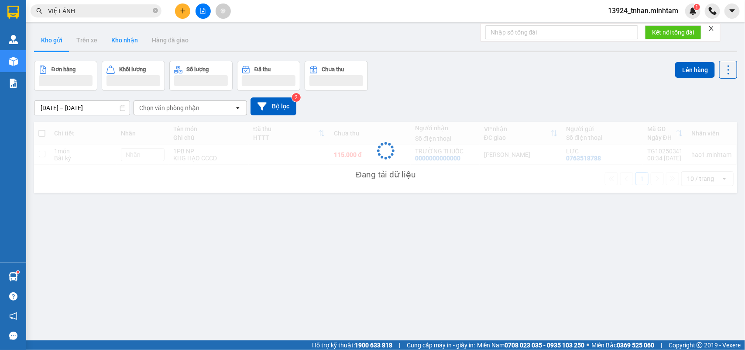
click at [131, 46] on button "Kho nhận" at bounding box center [124, 40] width 41 height 21
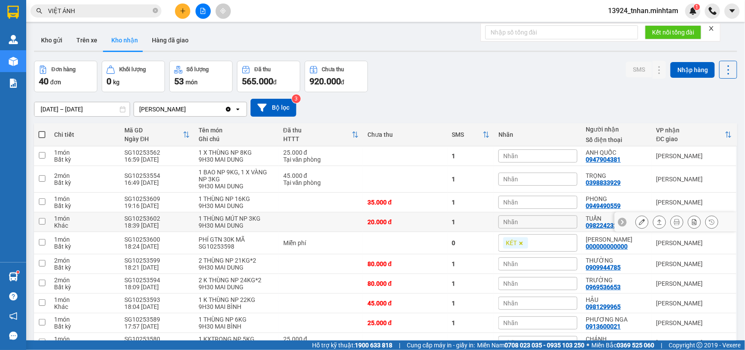
scroll to position [49, 0]
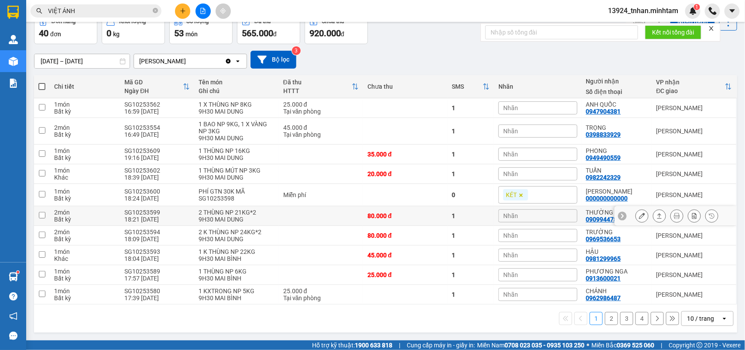
click at [639, 213] on icon at bounding box center [642, 216] width 6 height 6
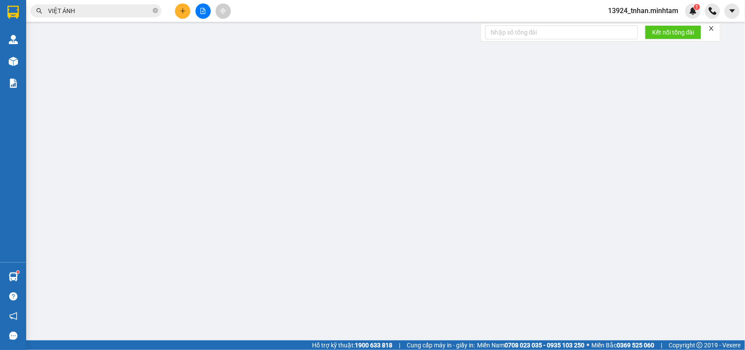
type input "0973192044"
type input "TRINH"
type input "0909944785"
type input "THƯỜNG"
type input "80.000"
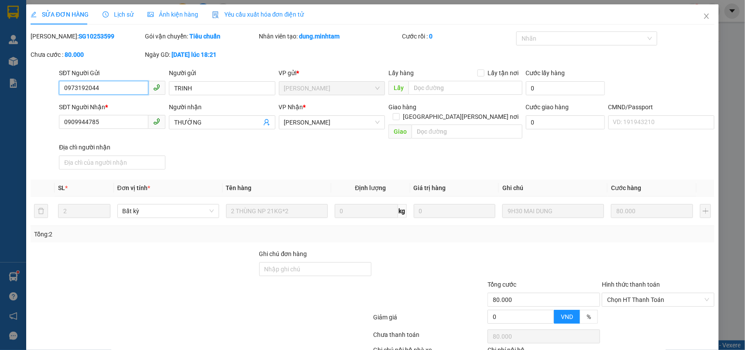
scroll to position [51, 0]
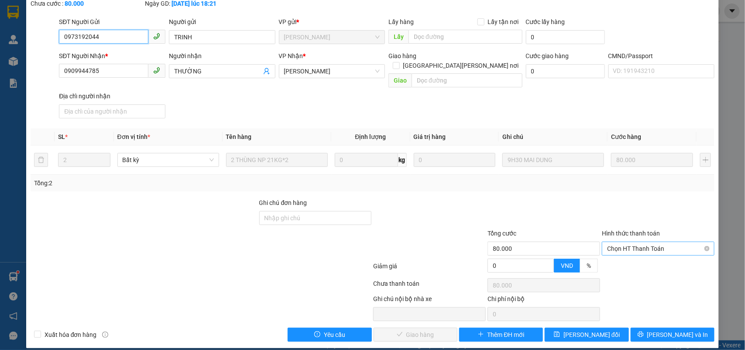
click at [652, 242] on span "Chọn HT Thanh Toán" at bounding box center [658, 248] width 102 height 13
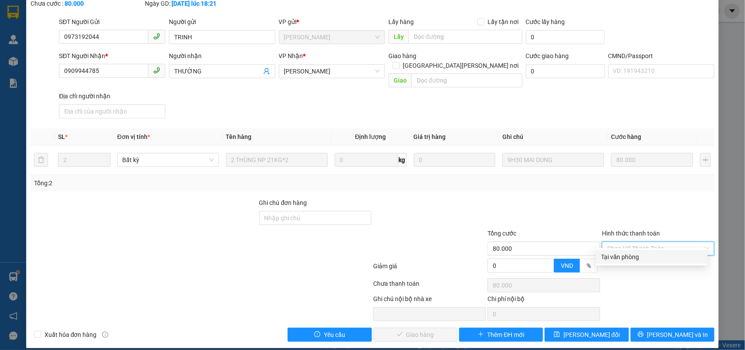
click at [644, 252] on div "Tại văn phòng" at bounding box center [652, 257] width 101 height 10
type input "0"
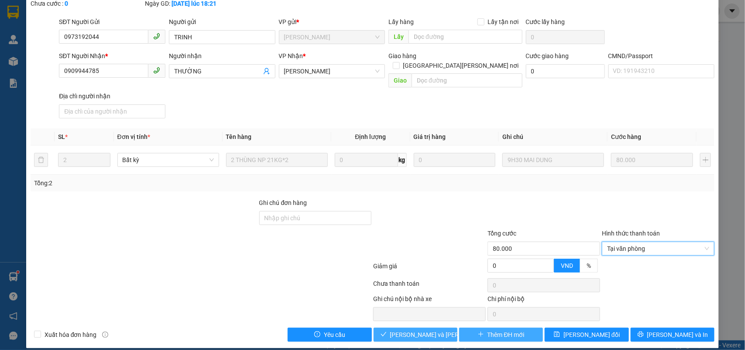
drag, startPoint x: 438, startPoint y: 321, endPoint x: 470, endPoint y: 329, distance: 33.3
click at [437, 330] on span "[PERSON_NAME] và [PERSON_NAME] hàng" at bounding box center [449, 335] width 118 height 10
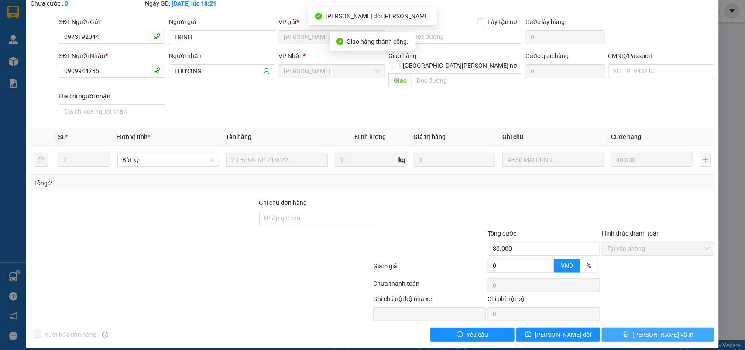
click at [665, 330] on span "[PERSON_NAME] và In" at bounding box center [663, 335] width 61 height 10
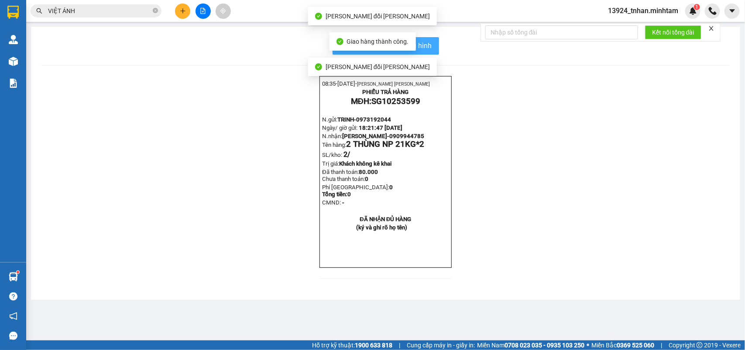
click at [431, 40] on button "In mẫu biên lai tự cấu hình" at bounding box center [386, 45] width 107 height 17
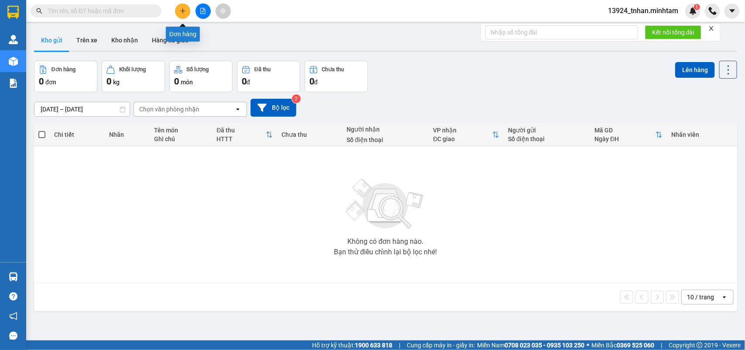
click at [183, 10] on icon "plus" at bounding box center [183, 10] width 0 height 5
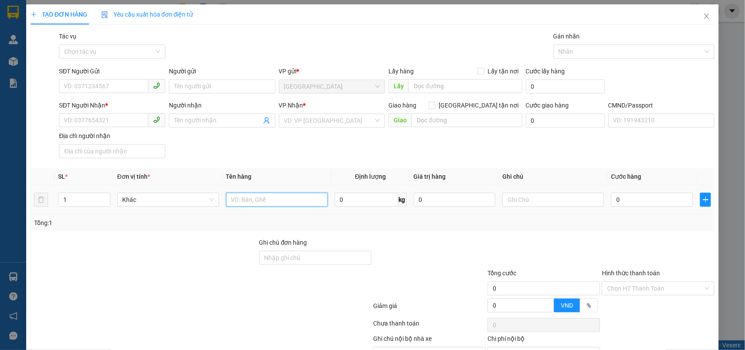
click at [261, 195] on input "text" at bounding box center [277, 200] width 102 height 14
click at [706, 20] on span "Close" at bounding box center [707, 16] width 24 height 24
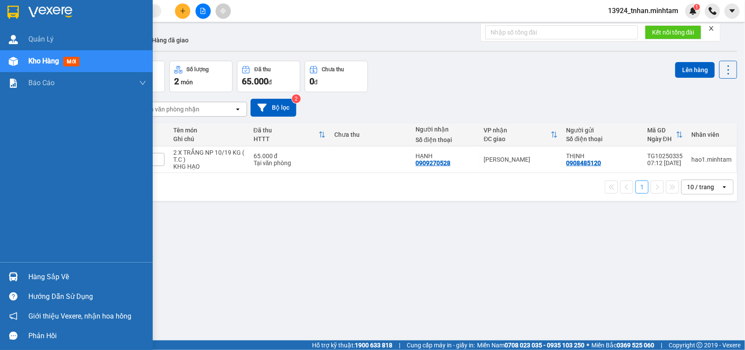
click at [0, 11] on div at bounding box center [76, 14] width 153 height 28
click at [3, 7] on div at bounding box center [76, 14] width 153 height 28
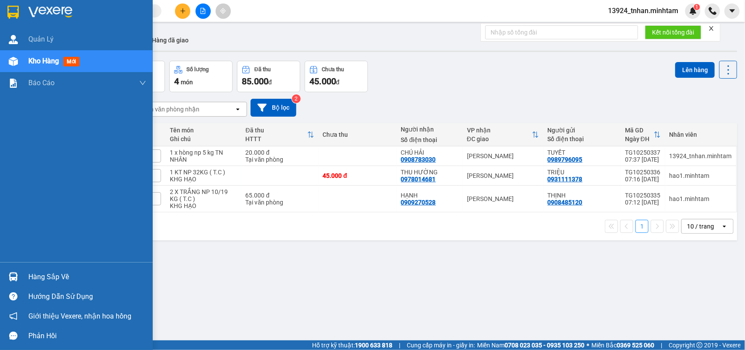
click at [43, 280] on div "Hàng sắp về" at bounding box center [87, 276] width 118 height 13
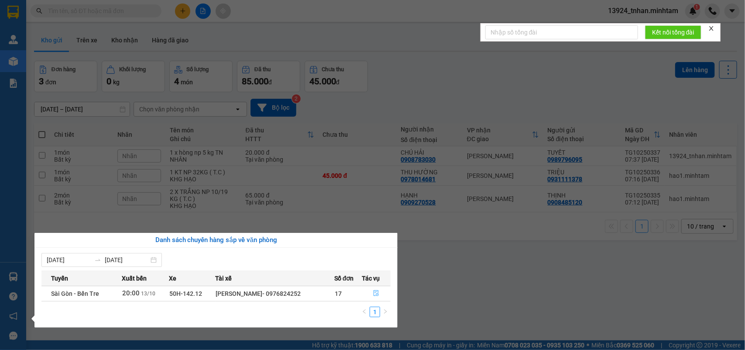
click at [377, 293] on icon "file-done" at bounding box center [376, 293] width 6 height 6
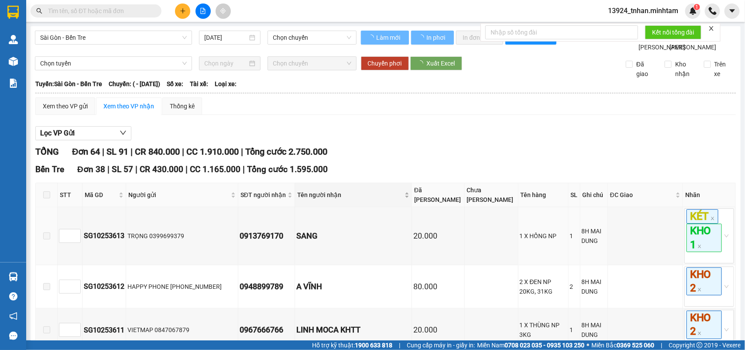
type input "[DATE]"
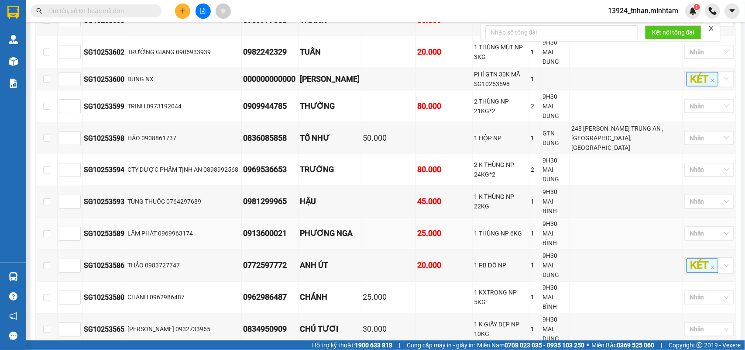
scroll to position [1965, 0]
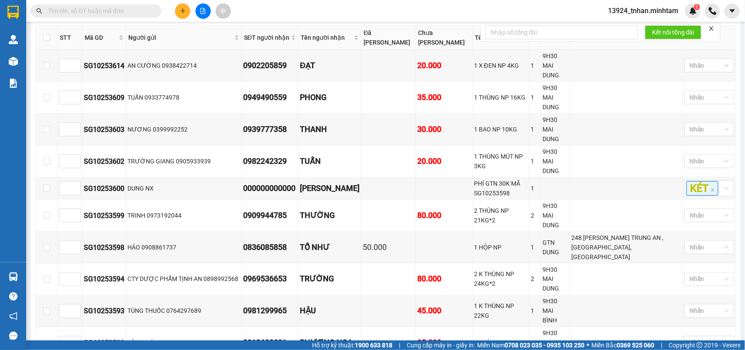
click at [51, 50] on th at bounding box center [47, 38] width 22 height 24
drag, startPoint x: 48, startPoint y: 76, endPoint x: 32, endPoint y: 93, distance: 23.2
click at [47, 50] on th at bounding box center [47, 38] width 22 height 24
click at [45, 41] on input "checkbox" at bounding box center [46, 37] width 7 height 7
checkbox input "true"
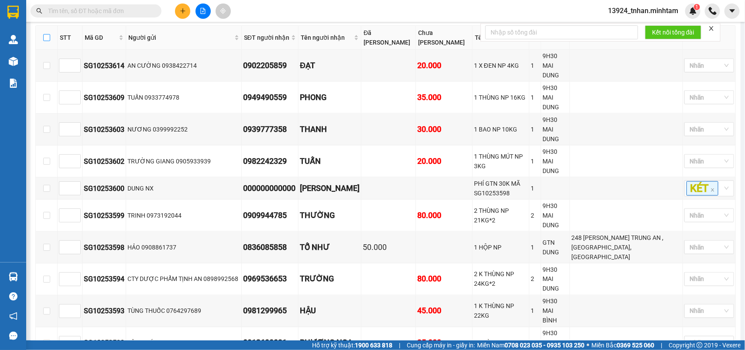
checkbox input "true"
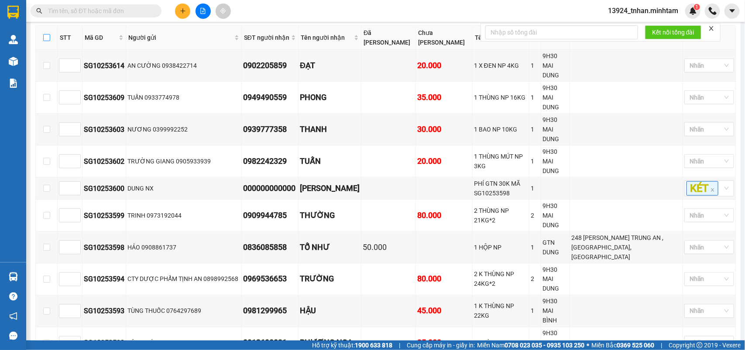
checkbox input "true"
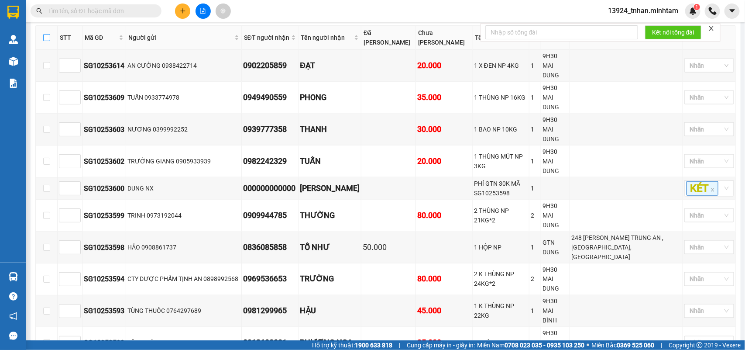
checkbox input "true"
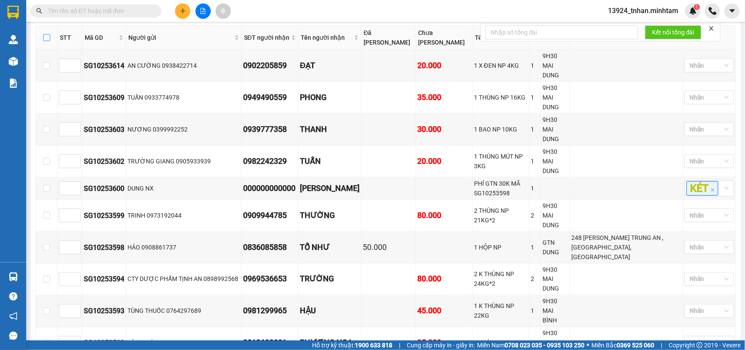
checkbox input "true"
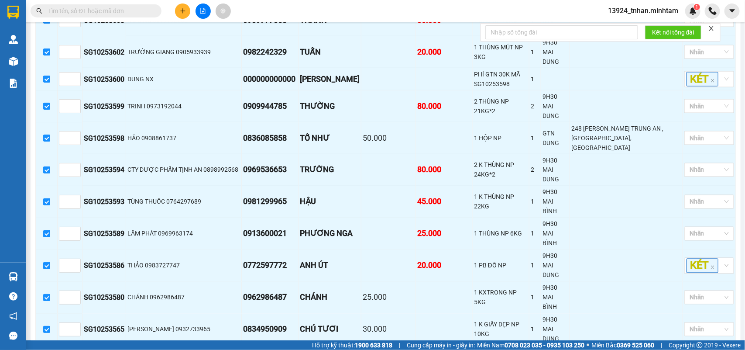
scroll to position [2129, 0]
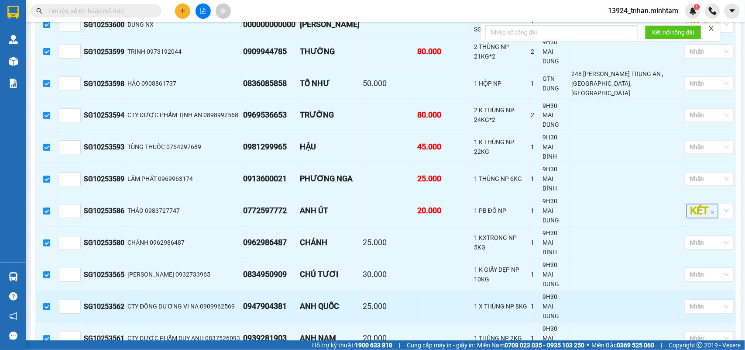
drag, startPoint x: 47, startPoint y: 227, endPoint x: 46, endPoint y: 232, distance: 4.5
click at [46, 303] on input "checkbox" at bounding box center [46, 306] width 7 height 7
checkbox input "false"
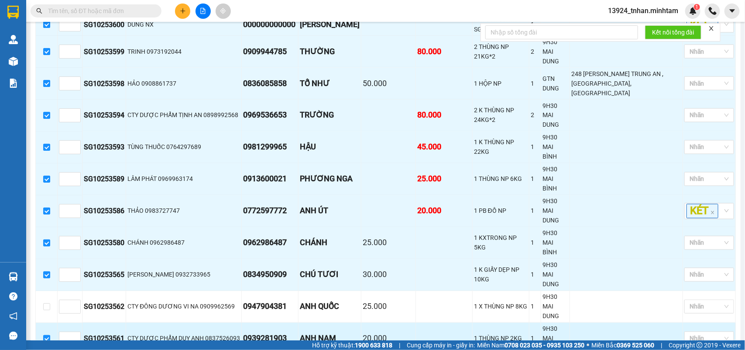
click at [44, 335] on input "checkbox" at bounding box center [46, 338] width 7 height 7
checkbox input "false"
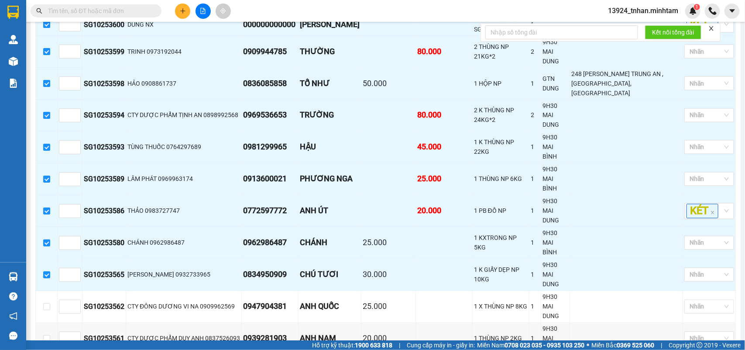
checkbox input "false"
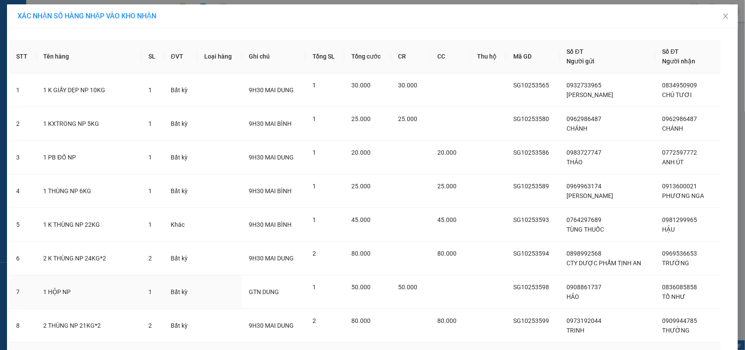
scroll to position [218, 0]
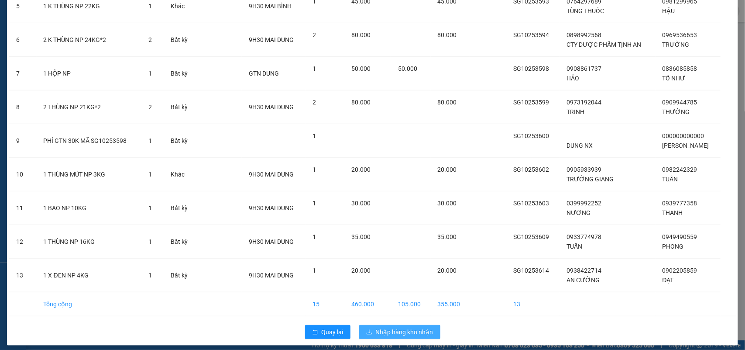
click at [413, 332] on span "Nhập hàng kho nhận" at bounding box center [405, 332] width 58 height 10
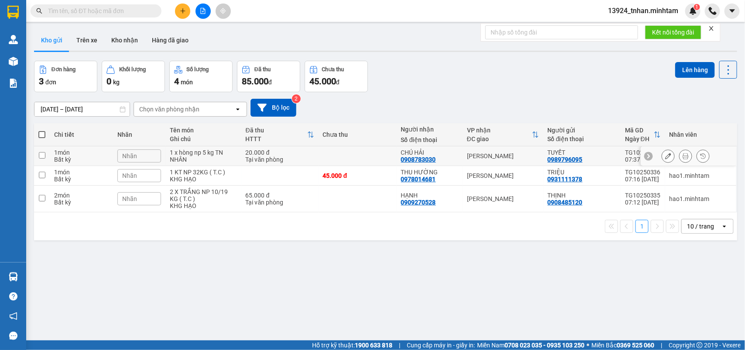
drag, startPoint x: 516, startPoint y: 158, endPoint x: 596, endPoint y: 116, distance: 90.6
click at [516, 157] on div "[PERSON_NAME] Tư [PERSON_NAME]" at bounding box center [503, 155] width 72 height 7
checkbox input "true"
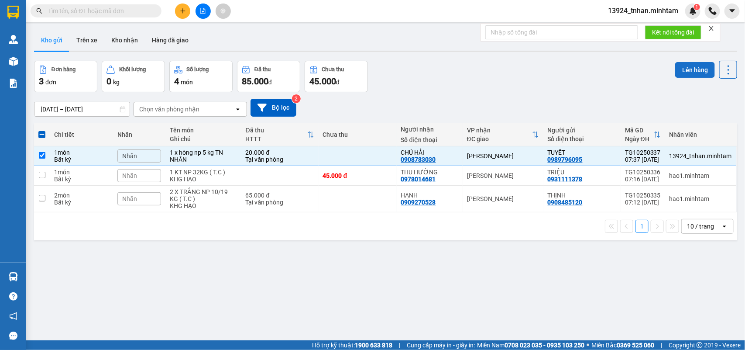
click at [679, 65] on button "Lên hàng" at bounding box center [695, 70] width 40 height 16
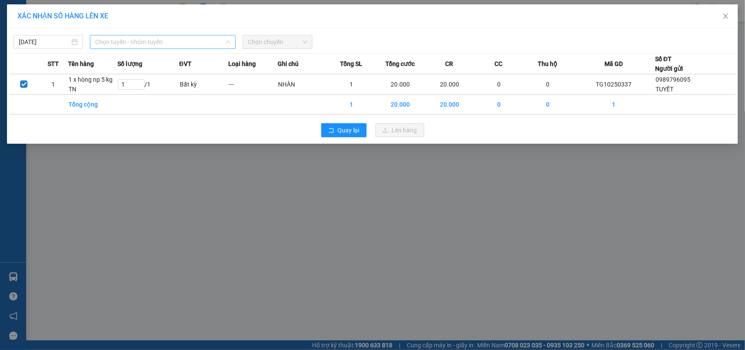
click at [145, 44] on span "Chọn tuyến - nhóm tuyến" at bounding box center [162, 41] width 135 height 13
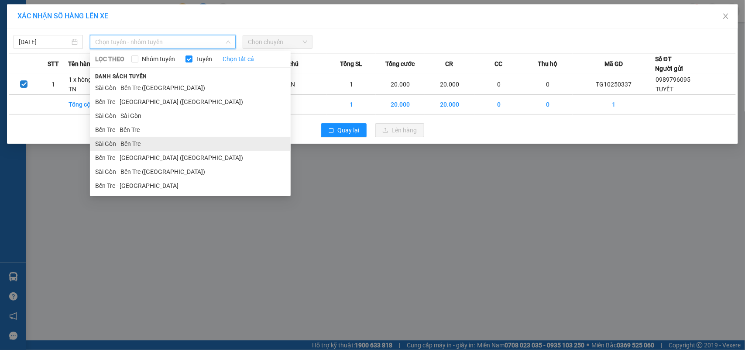
click at [114, 142] on li "Sài Gòn - Bến Tre" at bounding box center [190, 144] width 201 height 14
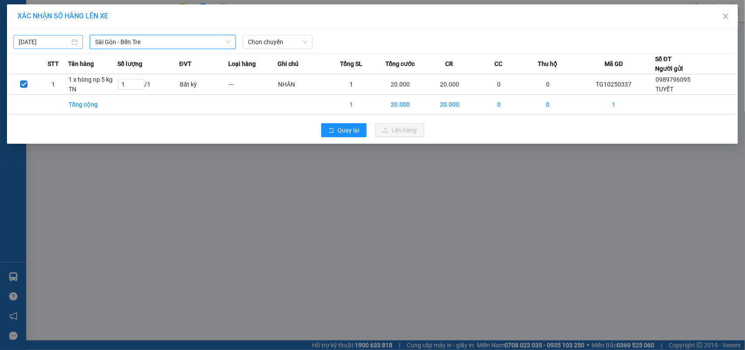
click at [46, 37] on input "[DATE]" at bounding box center [44, 42] width 51 height 10
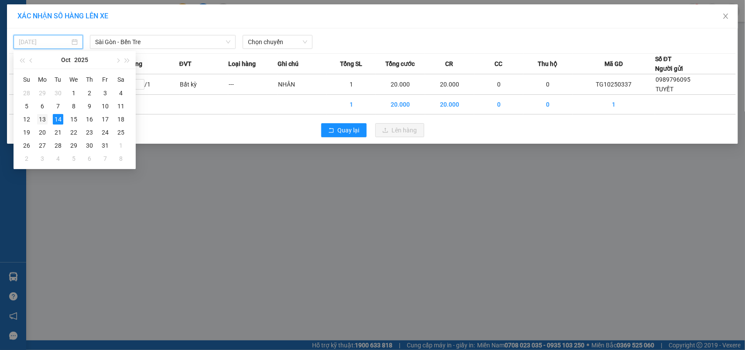
click at [47, 119] on div "13" at bounding box center [42, 119] width 10 height 10
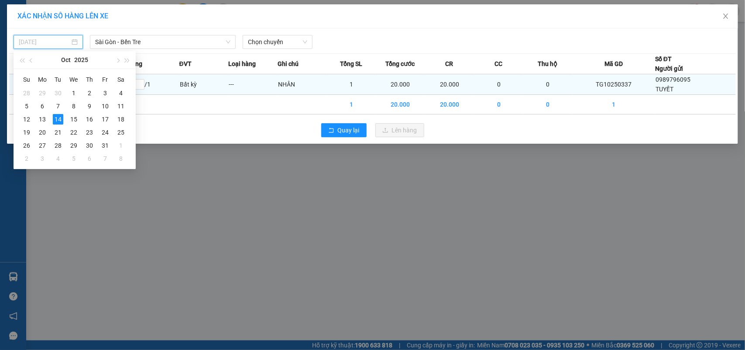
type input "[DATE]"
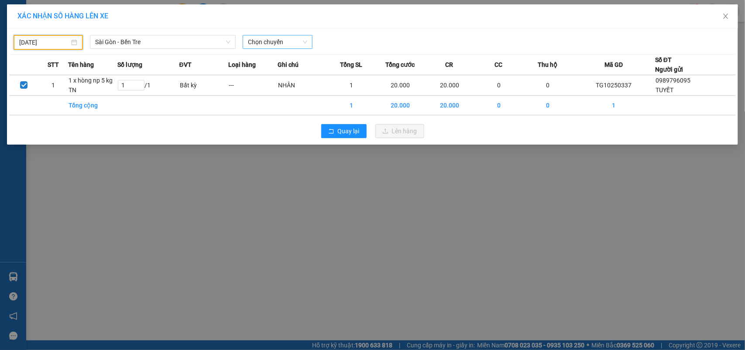
click at [264, 40] on span "Chọn chuyến" at bounding box center [277, 41] width 59 height 13
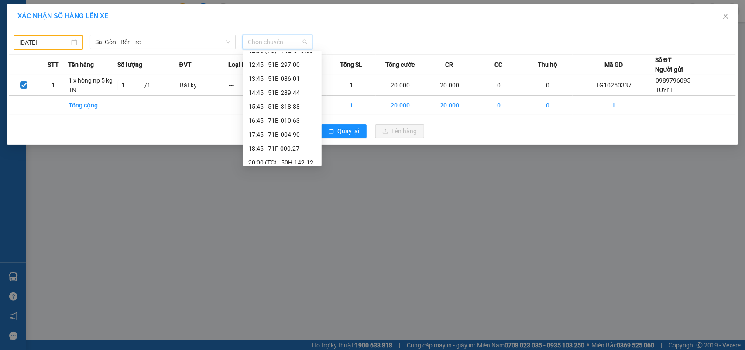
scroll to position [223, 0]
click at [288, 153] on div "20:00 (TC) - 50H-142.12" at bounding box center [282, 158] width 68 height 10
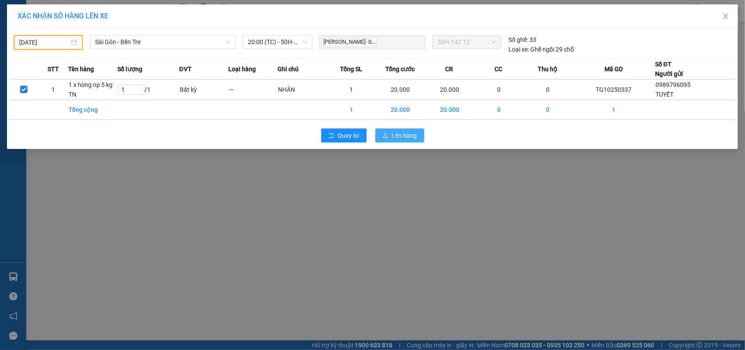
drag, startPoint x: 402, startPoint y: 131, endPoint x: 393, endPoint y: 130, distance: 9.2
click at [393, 130] on button "Lên hàng" at bounding box center [400, 135] width 49 height 14
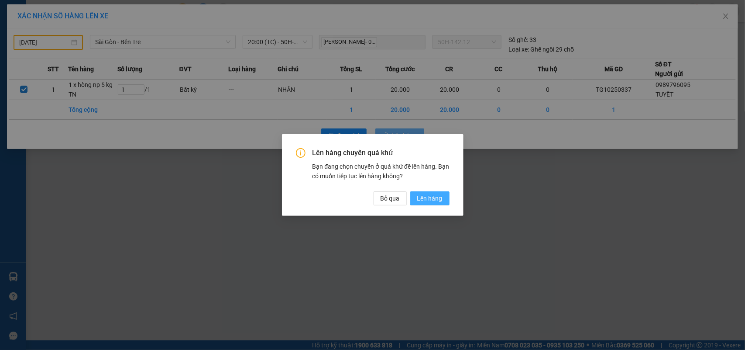
click at [444, 198] on button "Lên hàng" at bounding box center [429, 198] width 39 height 14
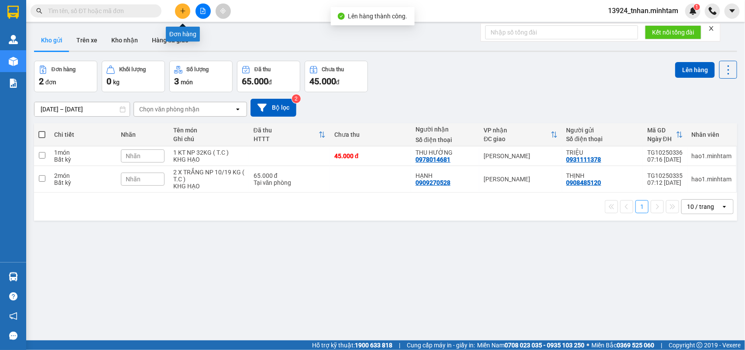
click at [187, 7] on button at bounding box center [182, 10] width 15 height 15
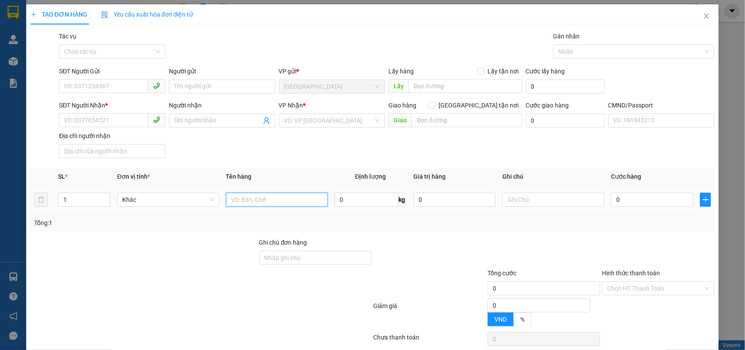
click at [266, 199] on input "text" at bounding box center [277, 200] width 102 height 14
type input "1 X HỒNG 5 KG TC"
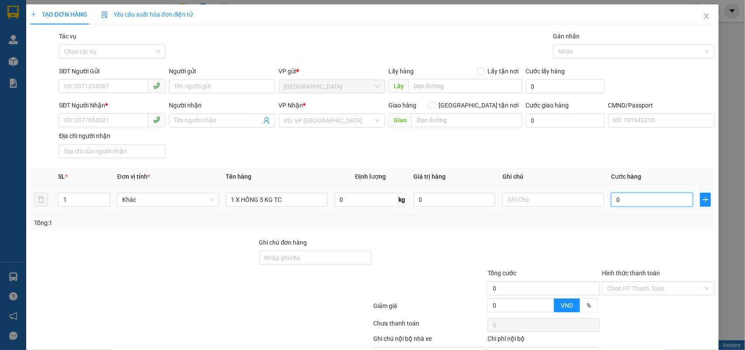
click at [634, 202] on input "0" at bounding box center [652, 200] width 82 height 14
type input "2"
type input "20"
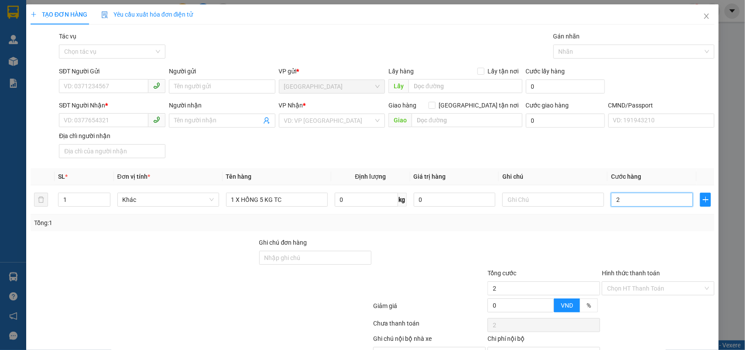
type input "20"
click at [129, 79] on input "SĐT Người Gửi" at bounding box center [104, 86] width 90 height 14
type input "20.000"
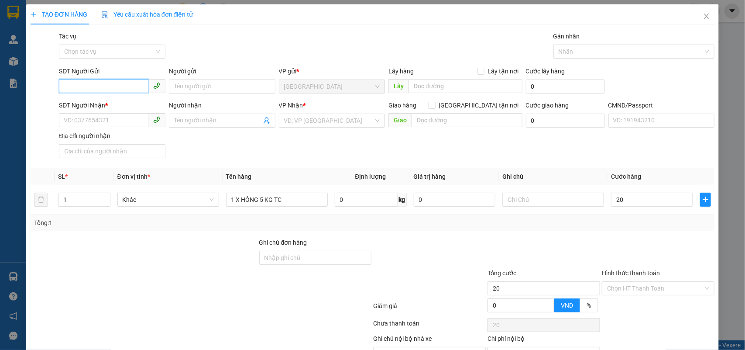
type input "20.000"
type input "0987275207"
click at [134, 107] on div "0987275207 - KIM HOÀN" at bounding box center [111, 105] width 95 height 10
type input "[PERSON_NAME]"
type input "0979077952"
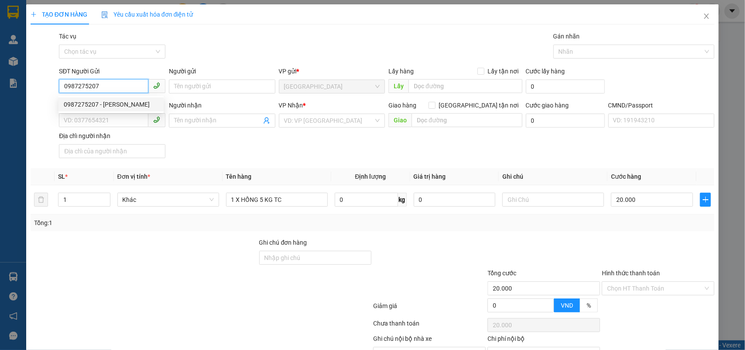
type input "HUY"
type input "0987275207"
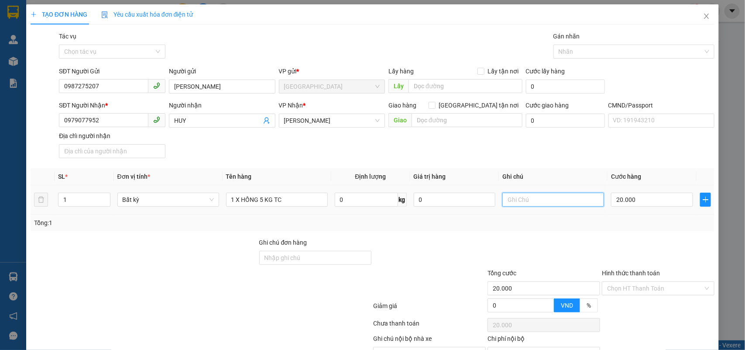
click at [551, 199] on input "text" at bounding box center [554, 200] width 102 height 14
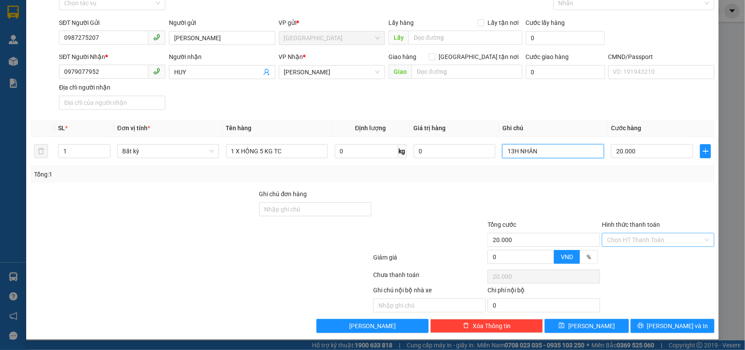
type input "13H NHÂN"
click at [642, 243] on input "Hình thức thanh toán" at bounding box center [655, 239] width 96 height 13
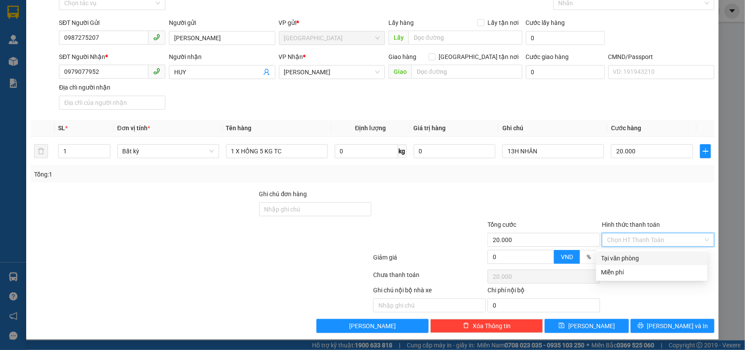
click at [627, 261] on div "Tại văn phòng" at bounding box center [652, 258] width 101 height 10
type input "0"
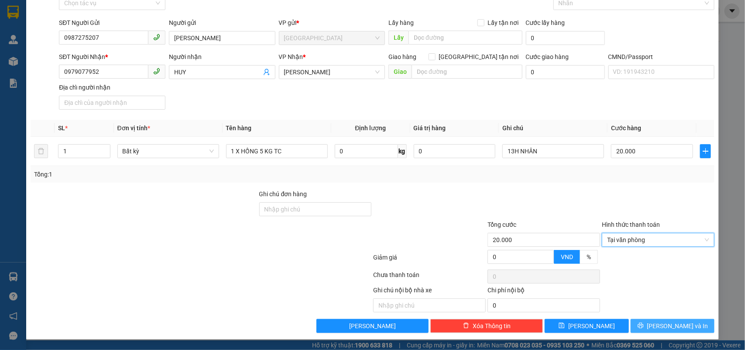
click at [669, 327] on span "[PERSON_NAME] và In" at bounding box center [678, 326] width 61 height 10
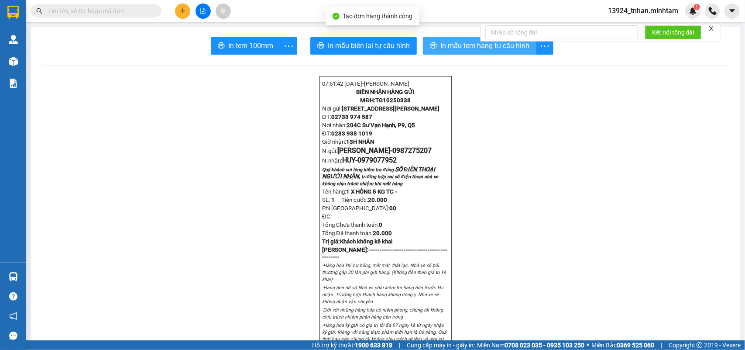
click at [445, 52] on button "In mẫu tem hàng tự cấu hình" at bounding box center [480, 45] width 114 height 17
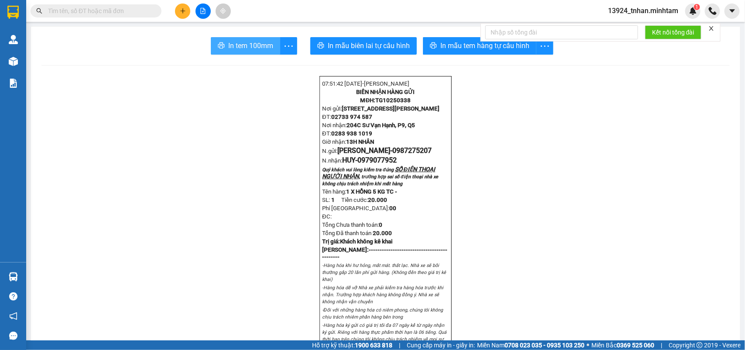
click at [246, 48] on span "In tem 100mm" at bounding box center [250, 45] width 45 height 11
click at [136, 12] on input "text" at bounding box center [99, 11] width 103 height 10
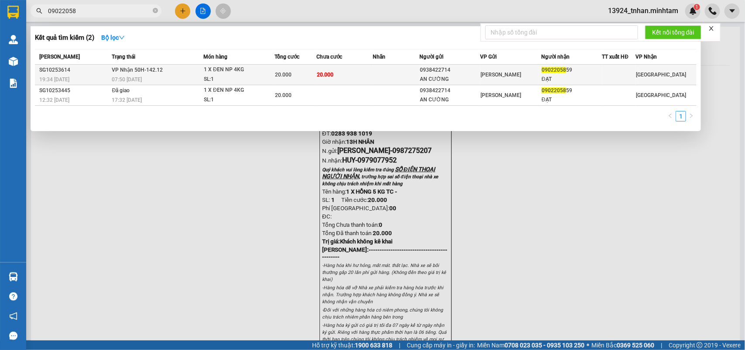
type input "09022058"
click at [500, 72] on span "[PERSON_NAME]" at bounding box center [501, 75] width 41 height 6
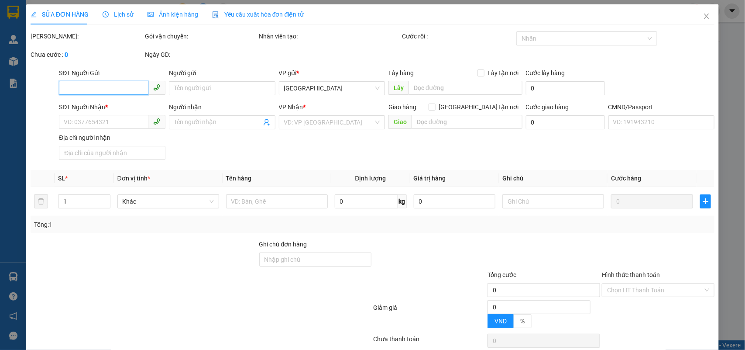
type input "0938422714"
type input "AN CƯỜNG"
type input "0902205859"
type input "ĐẠT"
type input "20.000"
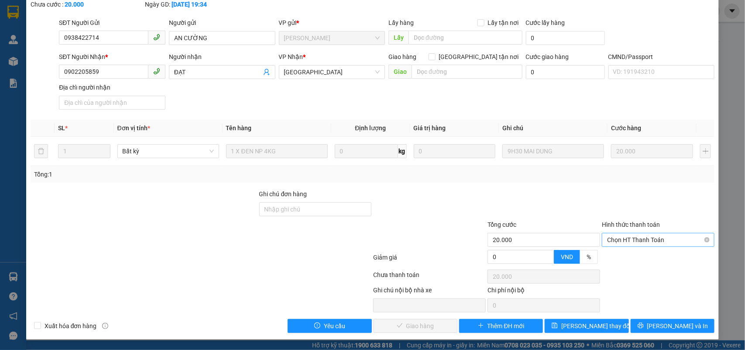
scroll to position [51, 0]
click at [626, 226] on label "Hình thức thanh toán" at bounding box center [631, 224] width 58 height 7
click at [626, 233] on input "Hình thức thanh toán" at bounding box center [655, 239] width 96 height 13
click at [627, 230] on div "Hình thức thanh toán" at bounding box center [658, 226] width 113 height 13
click at [628, 239] on span "Chọn HT Thanh Toán" at bounding box center [658, 239] width 102 height 13
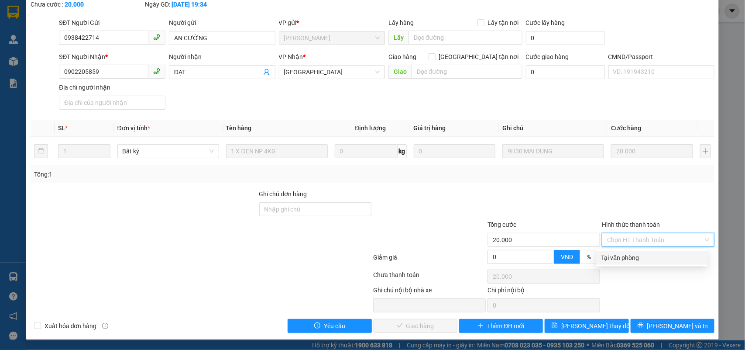
drag, startPoint x: 621, startPoint y: 259, endPoint x: 376, endPoint y: 320, distance: 252.8
click at [619, 260] on div "Tại văn phòng" at bounding box center [652, 258] width 101 height 10
type input "0"
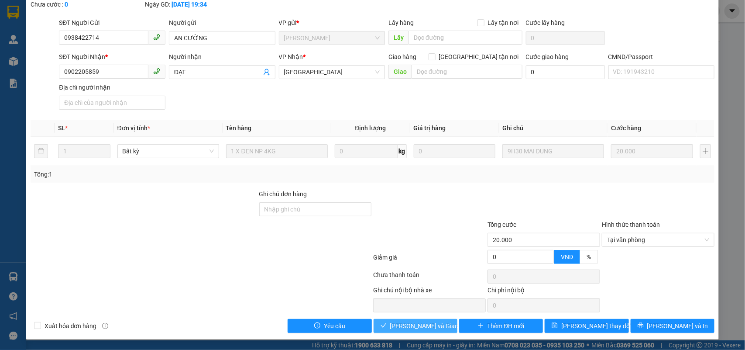
click at [409, 329] on span "[PERSON_NAME] và [PERSON_NAME] hàng" at bounding box center [432, 326] width 84 height 10
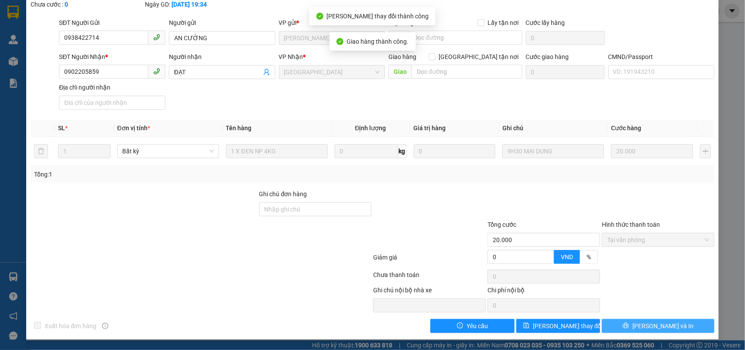
click at [634, 329] on button "[PERSON_NAME] và In" at bounding box center [658, 326] width 113 height 14
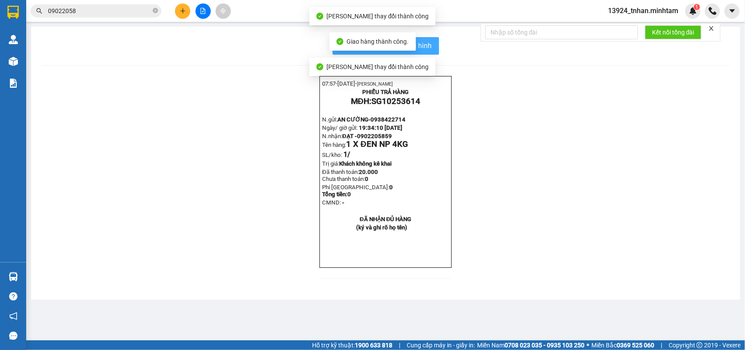
click at [435, 45] on button "In mẫu biên lai tự cấu hình" at bounding box center [386, 45] width 107 height 17
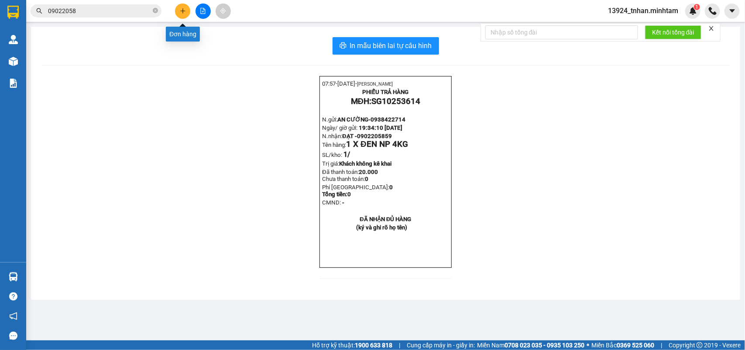
click at [183, 9] on icon "plus" at bounding box center [183, 11] width 6 height 6
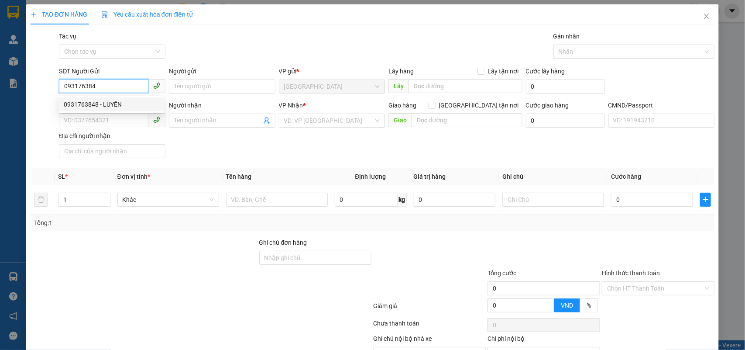
click at [137, 104] on div "0931763848 - LUYẾN" at bounding box center [111, 105] width 95 height 10
type input "0931763848"
type input "LUYẾN"
type input "0377382549"
type input "QUYÊN"
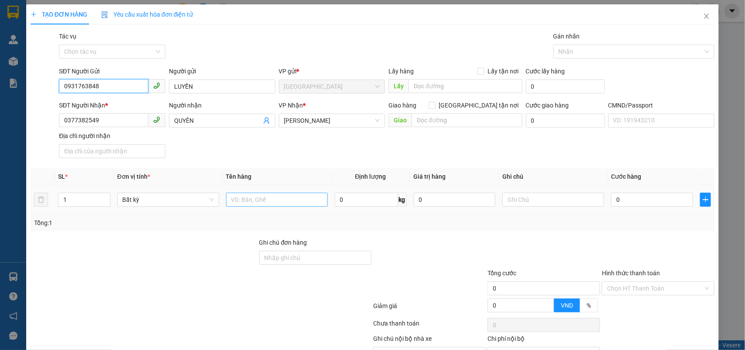
type input "0931763848"
click at [256, 197] on input "text" at bounding box center [277, 200] width 102 height 14
click at [264, 118] on icon "user-add" at bounding box center [267, 120] width 6 height 7
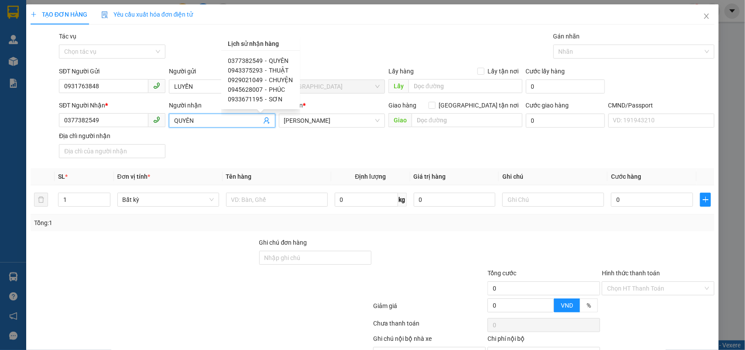
click at [284, 67] on span "THUẬT" at bounding box center [279, 70] width 20 height 7
type input "0943375293"
type input "THUẬT"
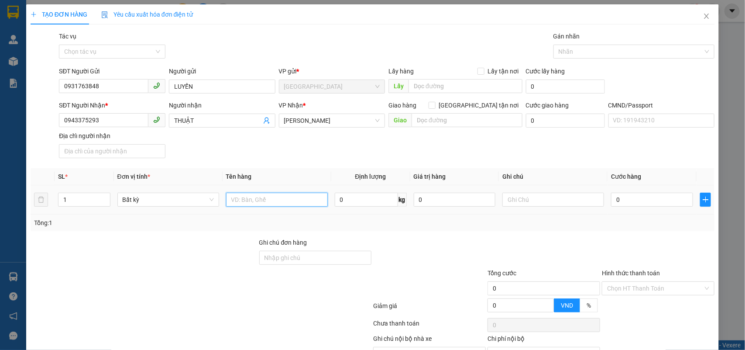
click at [280, 199] on input "text" at bounding box center [277, 200] width 102 height 14
type input "1 X ĐEN NP 14 KG ĐA"
click at [660, 202] on input "0" at bounding box center [652, 200] width 82 height 14
type input "3"
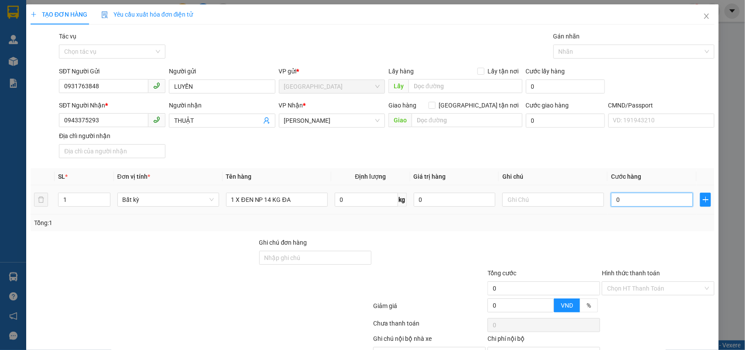
type input "3"
type input "30"
type input "30.000"
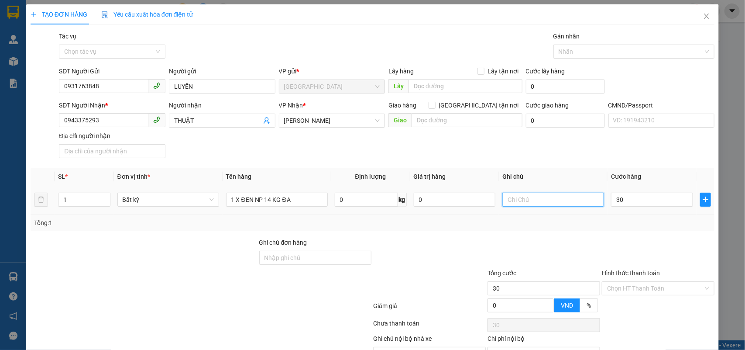
type input "30.000"
click at [577, 202] on input "text" at bounding box center [554, 200] width 102 height 14
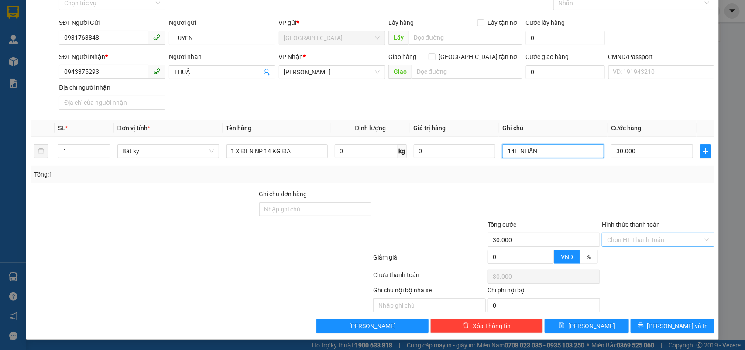
type input "14H NHÂN"
click at [651, 241] on input "Hình thức thanh toán" at bounding box center [655, 239] width 96 height 13
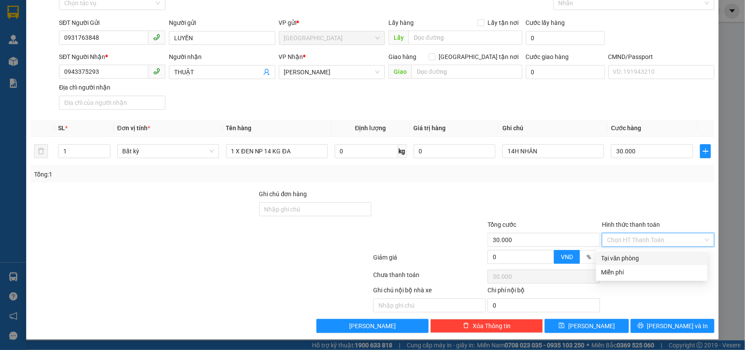
drag, startPoint x: 640, startPoint y: 253, endPoint x: 660, endPoint y: 320, distance: 69.5
click at [640, 254] on div "Tại văn phòng" at bounding box center [652, 258] width 101 height 10
type input "0"
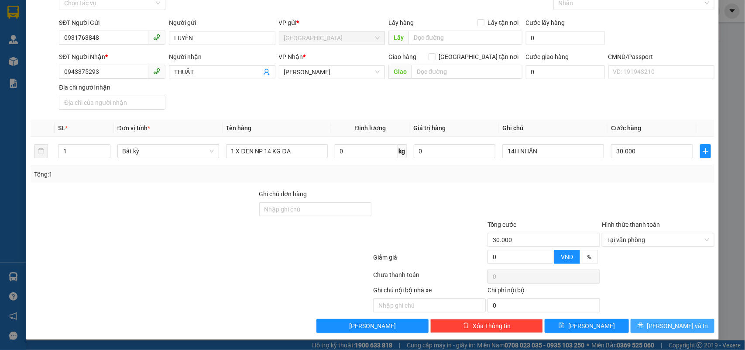
drag, startPoint x: 662, startPoint y: 325, endPoint x: 637, endPoint y: 302, distance: 34.3
click at [662, 326] on span "[PERSON_NAME] và In" at bounding box center [678, 326] width 61 height 10
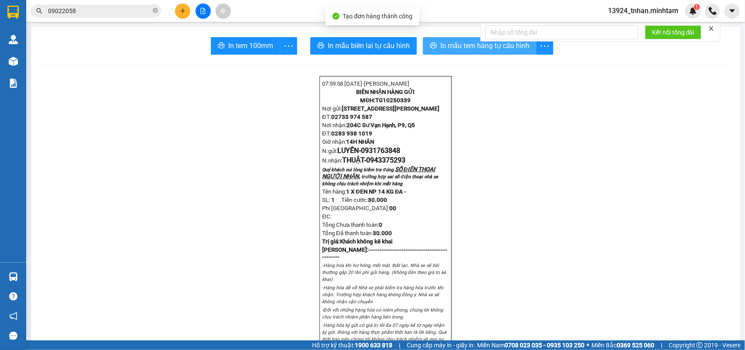
click at [448, 48] on span "In mẫu tem hàng tự cấu hình" at bounding box center [485, 45] width 89 height 11
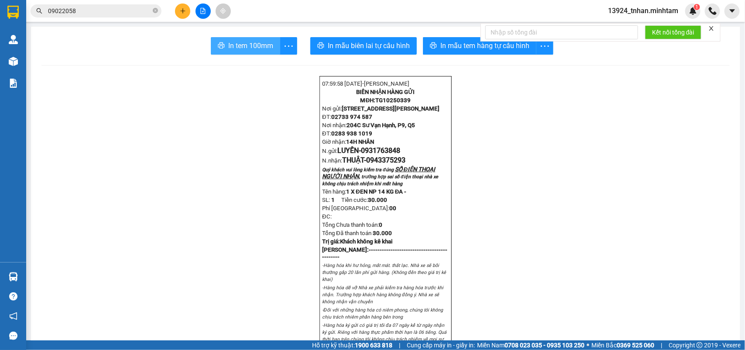
click at [254, 37] on button "In tem 100mm" at bounding box center [245, 45] width 69 height 17
click at [254, 38] on button "In tem 100mm" at bounding box center [245, 45] width 69 height 17
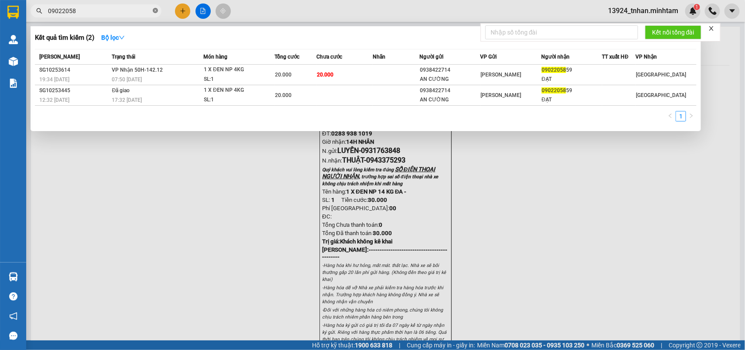
click at [155, 14] on span at bounding box center [155, 11] width 5 height 8
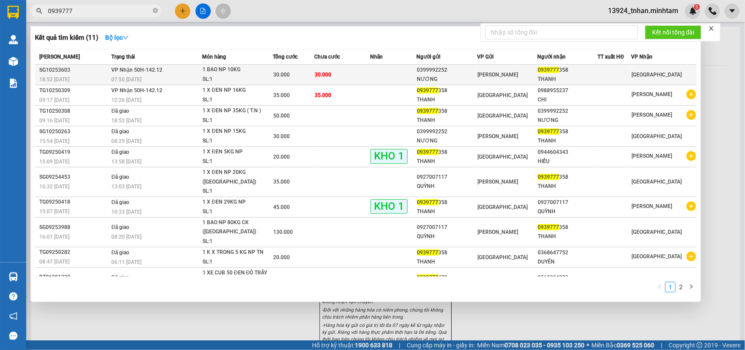
type input "0939777"
click at [258, 73] on div "1 BAO NP 10KG" at bounding box center [235, 70] width 65 height 10
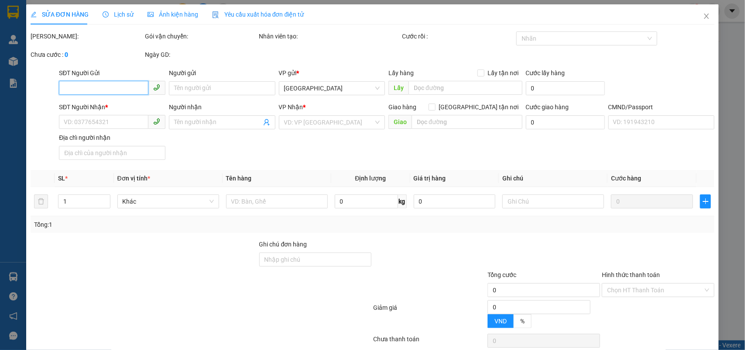
type input "0399992252"
type input "NƯƠNG"
type input "0939777358"
type input "THANH"
type input "30.000"
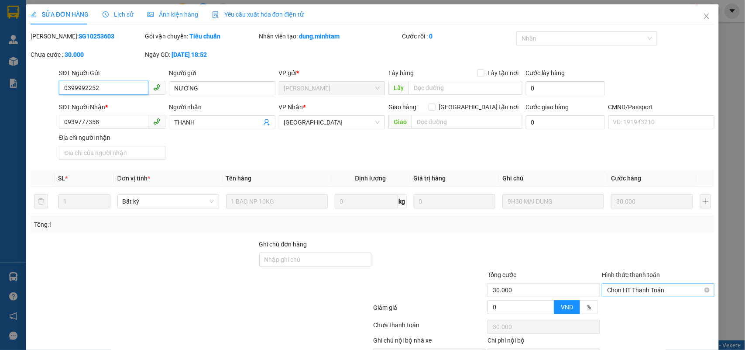
click at [631, 283] on span "Chọn HT Thanh Toán" at bounding box center [658, 289] width 102 height 13
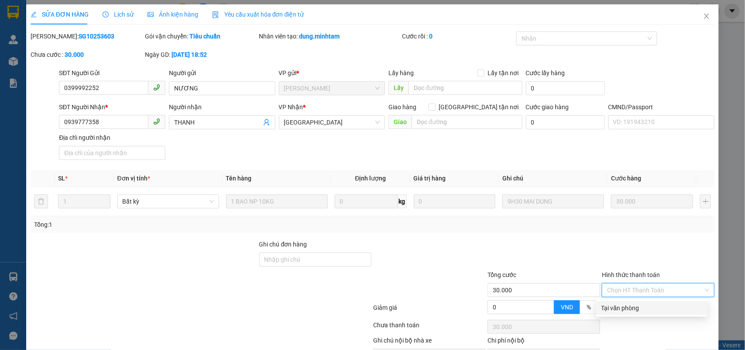
click at [612, 303] on div "Tại văn phòng" at bounding box center [652, 308] width 101 height 10
type input "0"
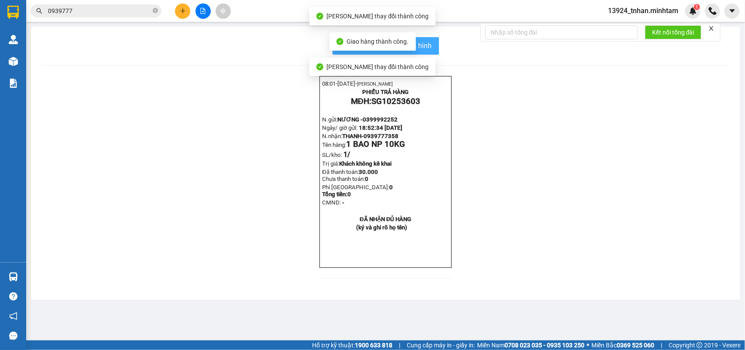
click at [426, 54] on button "In mẫu biên lai tự cấu hình" at bounding box center [386, 45] width 107 height 17
